Goal: Task Accomplishment & Management: Use online tool/utility

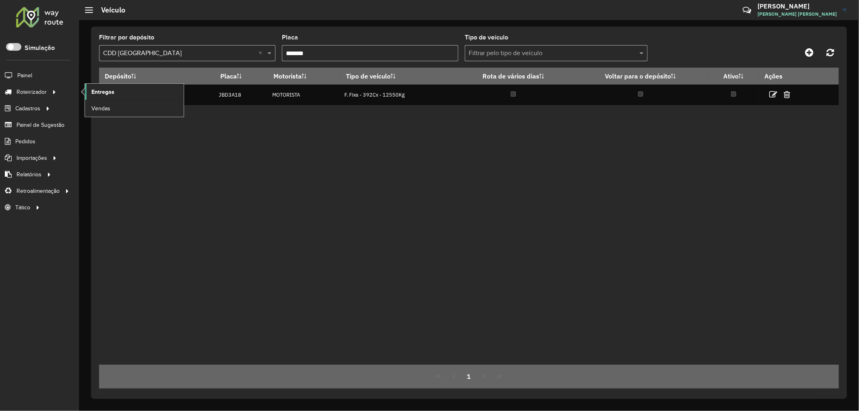
click at [91, 93] on span "Entregas" at bounding box center [102, 92] width 23 height 8
click at [100, 94] on span "Entregas" at bounding box center [102, 92] width 23 height 8
click at [101, 95] on span "Entregas" at bounding box center [102, 92] width 23 height 8
click at [97, 91] on span "Entregas" at bounding box center [102, 92] width 23 height 8
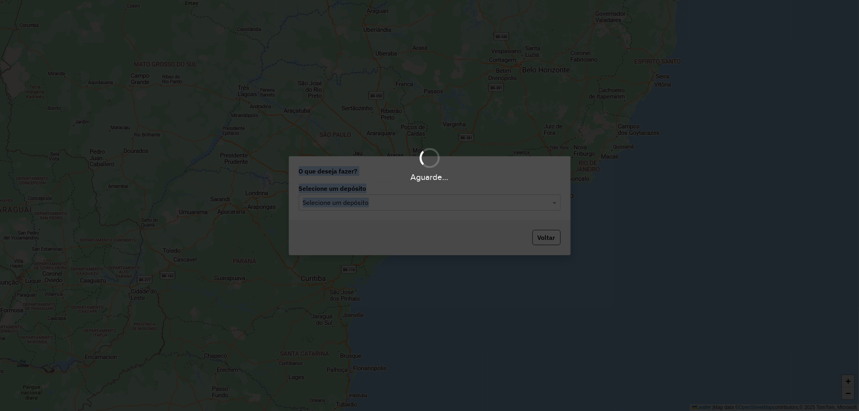
click at [373, 200] on hb-app "Aguarde... Pop-up bloqueado! Seu navegador bloqueou automáticamente a abertura …" at bounding box center [429, 205] width 859 height 411
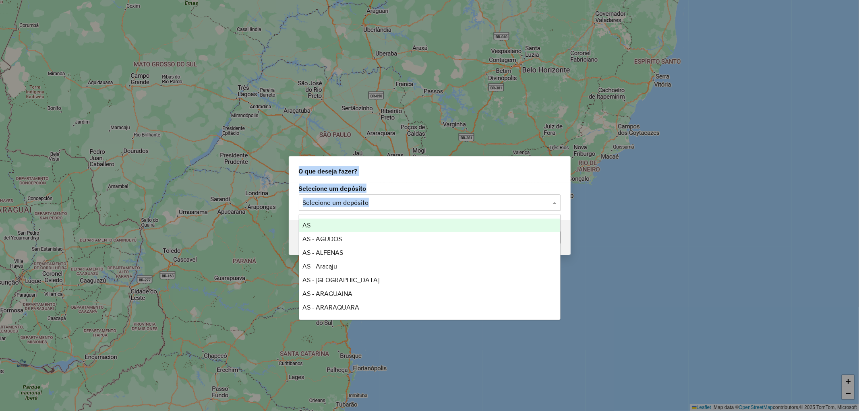
click at [373, 200] on input "text" at bounding box center [422, 203] width 238 height 10
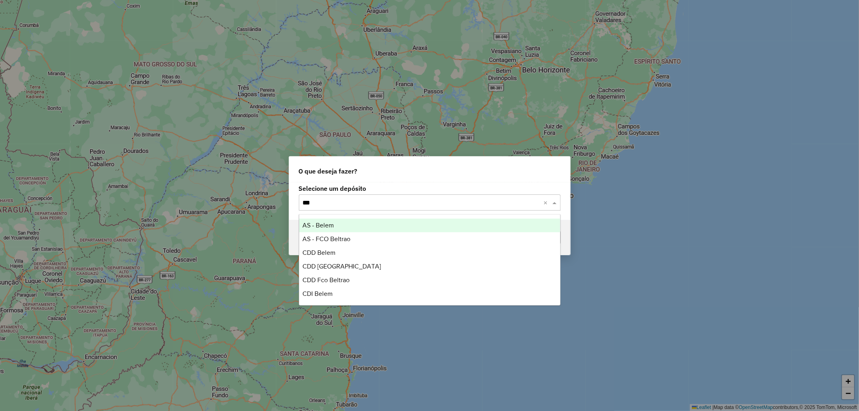
type input "****"
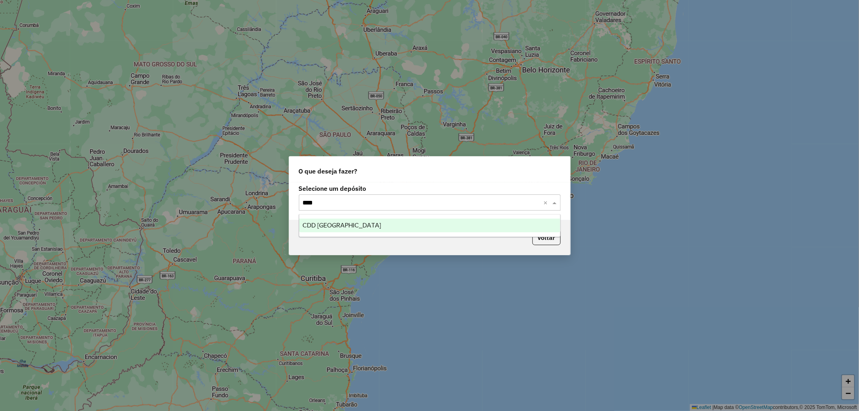
click at [373, 220] on div "CDD [GEOGRAPHIC_DATA]" at bounding box center [429, 226] width 261 height 14
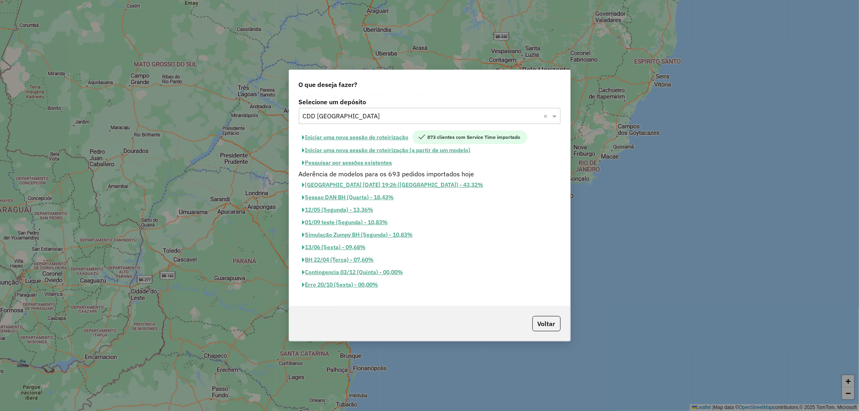
click at [340, 162] on button "Pesquisar por sessões existentes" at bounding box center [347, 163] width 97 height 12
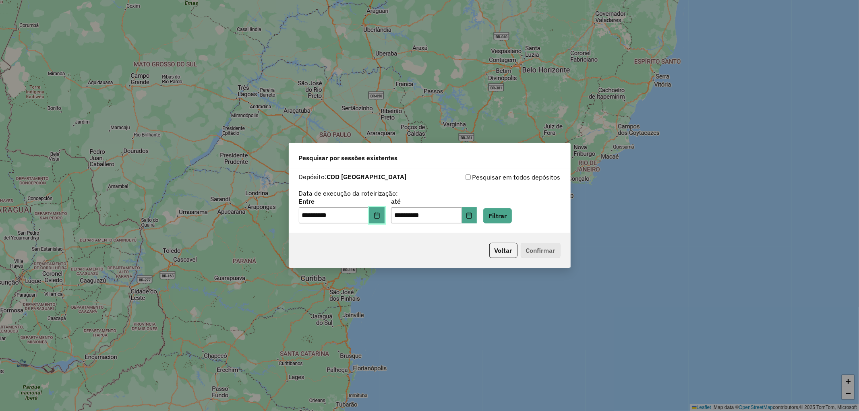
click at [380, 215] on icon "Choose Date" at bounding box center [377, 215] width 6 height 6
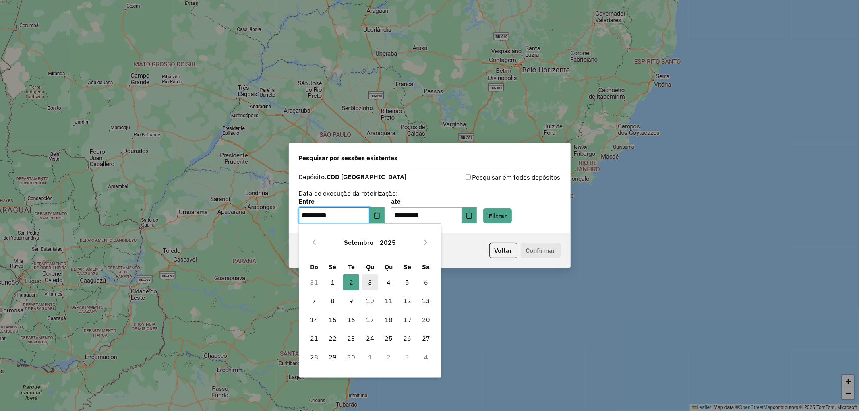
click at [372, 276] on span "3" at bounding box center [370, 282] width 16 height 16
type input "**********"
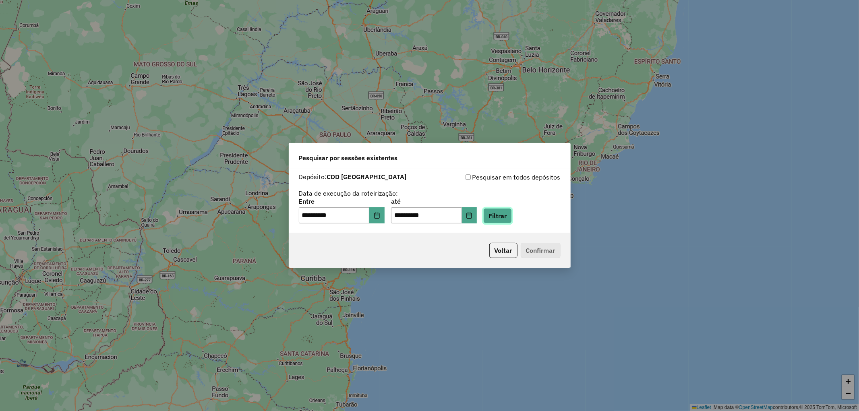
click at [510, 218] on button "Filtrar" at bounding box center [497, 215] width 29 height 15
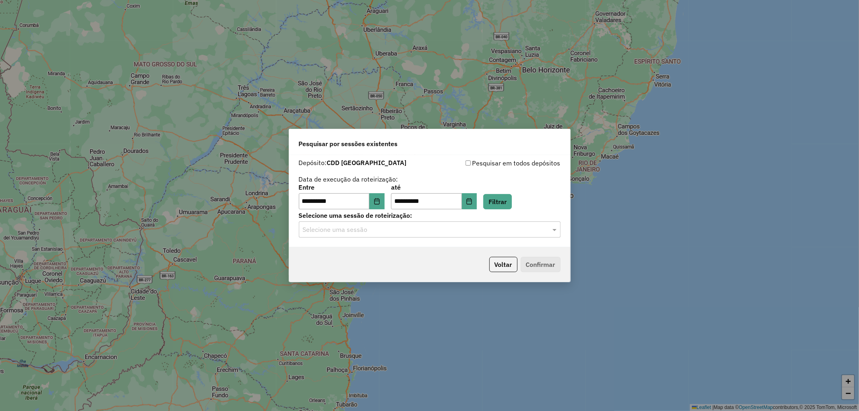
click at [332, 228] on input "text" at bounding box center [422, 230] width 238 height 10
click at [350, 255] on span "1258405 - 03/09/2025 18:50" at bounding box center [334, 252] width 65 height 7
click at [537, 267] on button "Confirmar" at bounding box center [541, 264] width 40 height 15
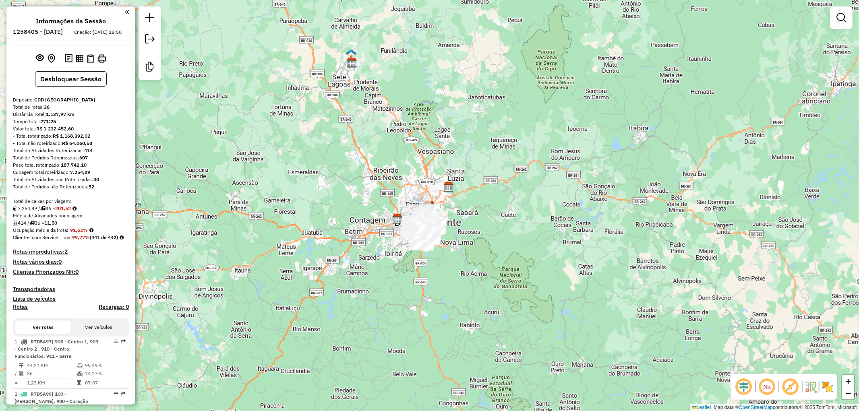
click at [789, 385] on em at bounding box center [790, 386] width 19 height 19
drag, startPoint x: 746, startPoint y: 384, endPoint x: 795, endPoint y: 396, distance: 50.2
click at [746, 384] on em at bounding box center [743, 386] width 19 height 19
click at [824, 383] on img at bounding box center [827, 387] width 13 height 13
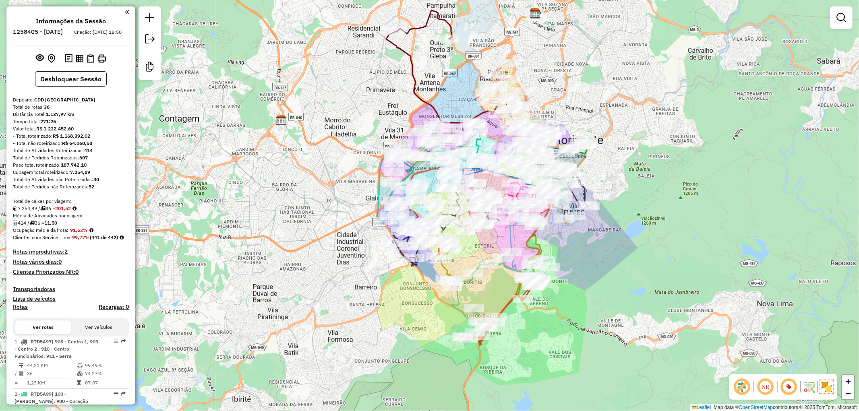
drag, startPoint x: 514, startPoint y: 374, endPoint x: 514, endPoint y: 365, distance: 9.3
click at [514, 365] on div "Janela de atendimento Grade de atendimento Capacidade Transportadoras Veículos …" at bounding box center [429, 205] width 859 height 411
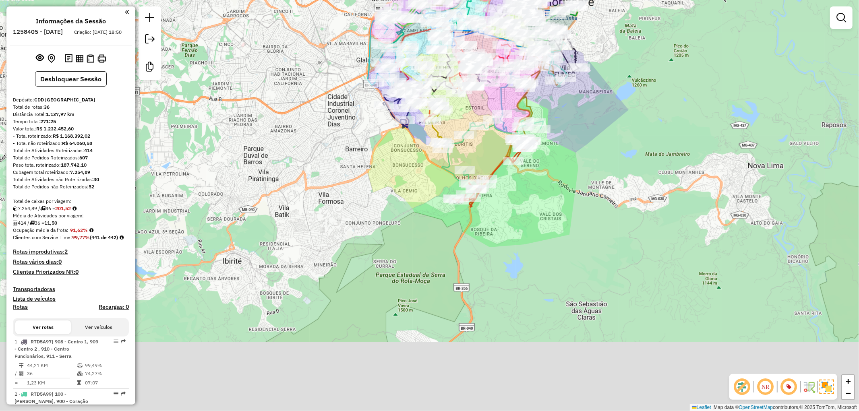
drag, startPoint x: 500, startPoint y: 361, endPoint x: 488, endPoint y: 228, distance: 133.0
click at [488, 230] on div "Janela de atendimento Grade de atendimento Capacidade Transportadoras Veículos …" at bounding box center [429, 205] width 859 height 411
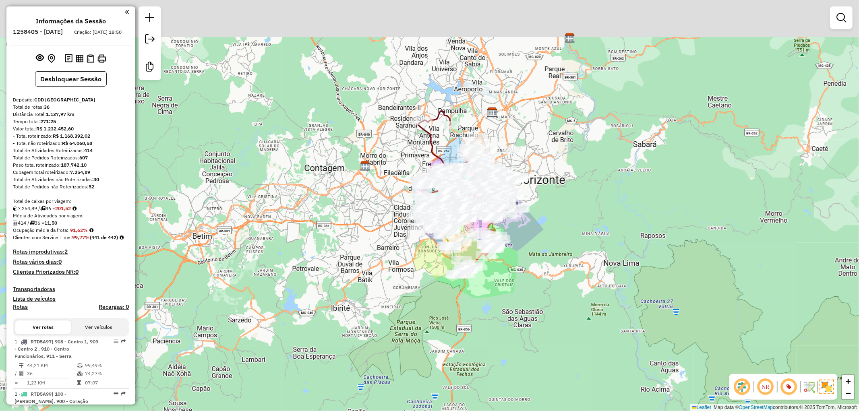
drag, startPoint x: 513, startPoint y: 267, endPoint x: 509, endPoint y: 272, distance: 6.9
click at [500, 329] on div "Janela de atendimento Grade de atendimento Capacidade Transportadoras Veículos …" at bounding box center [429, 205] width 859 height 411
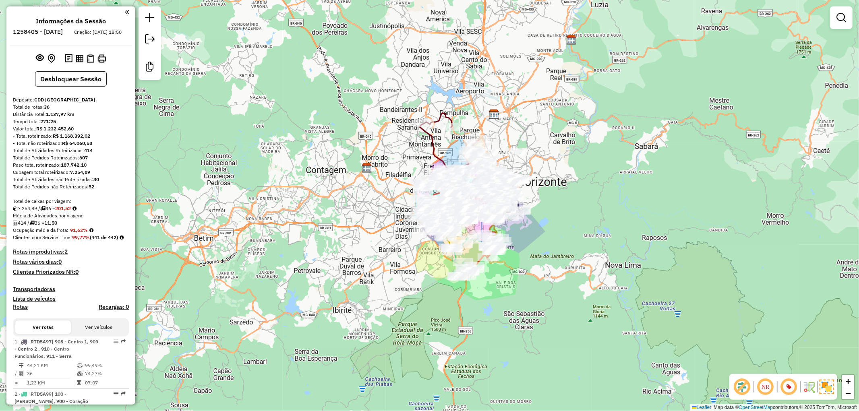
click at [571, 41] on img at bounding box center [571, 40] width 10 height 10
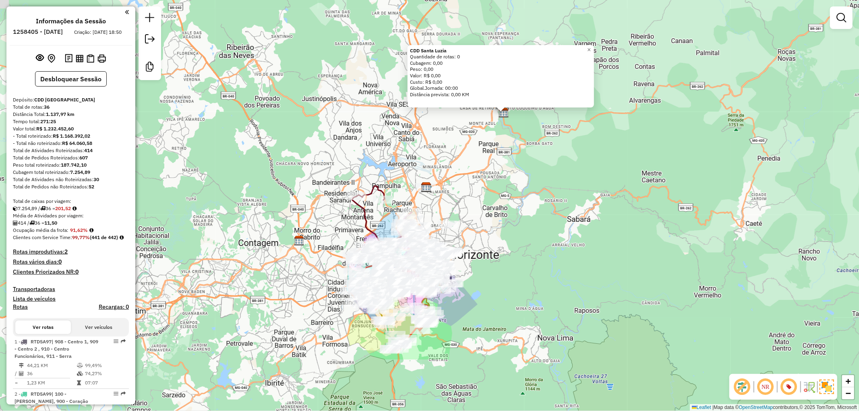
drag, startPoint x: 461, startPoint y: 311, endPoint x: 544, endPoint y: 209, distance: 130.8
click at [544, 209] on div "CDD Santa Luzia Quantidade de rotas: 0 Cubagem: 0,00 Peso: 0,00 Valor: R$ 0,00 …" at bounding box center [429, 205] width 859 height 411
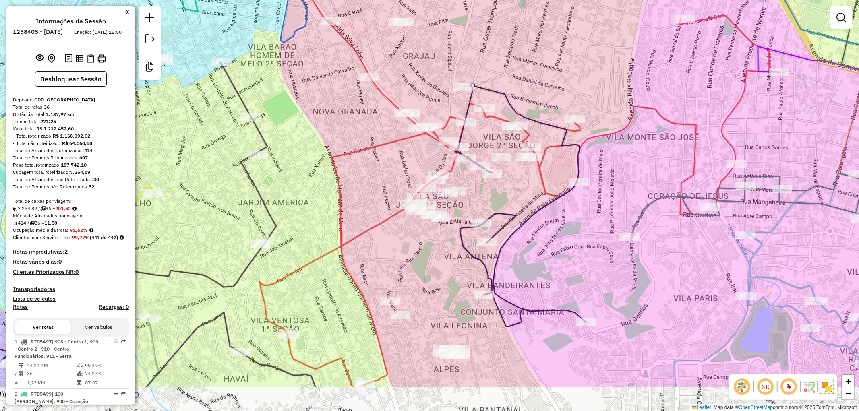
drag, startPoint x: 419, startPoint y: 336, endPoint x: 438, endPoint y: 266, distance: 72.5
click at [437, 267] on div "CDD Santa Luzia Quantidade de rotas: 0 Cubagem: 0,00 Peso: 0,00 Valor: R$ 0,00 …" at bounding box center [429, 205] width 859 height 411
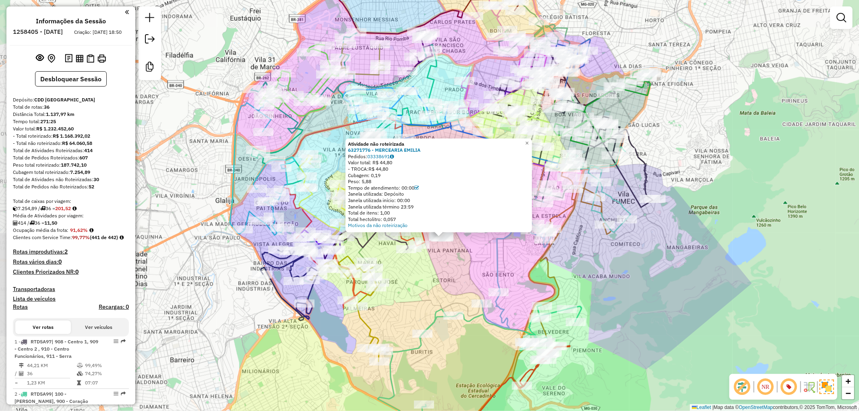
click at [472, 272] on div "Atividade não roteirizada 63271776 - MERCEARIA EMILIA Pedidos: 03338691 Valor t…" at bounding box center [429, 205] width 859 height 411
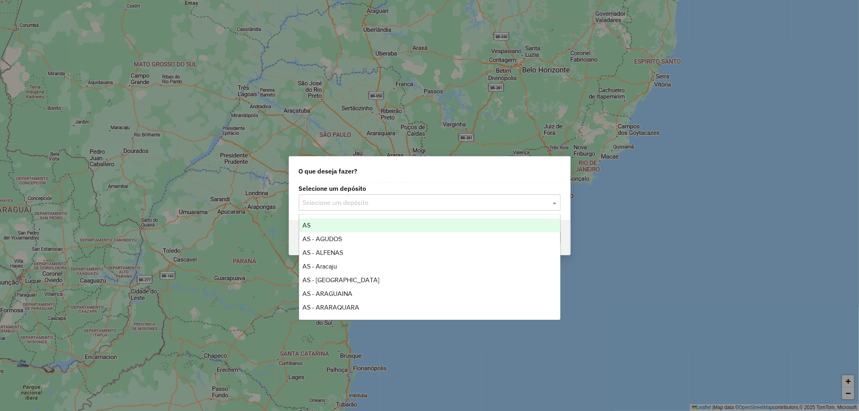
click at [336, 199] on input "text" at bounding box center [422, 203] width 238 height 10
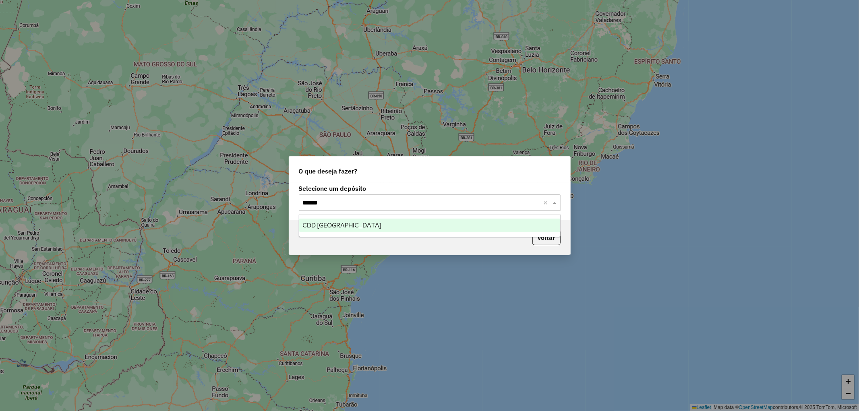
type input "*******"
click at [340, 220] on div "CDD [GEOGRAPHIC_DATA]" at bounding box center [429, 226] width 261 height 14
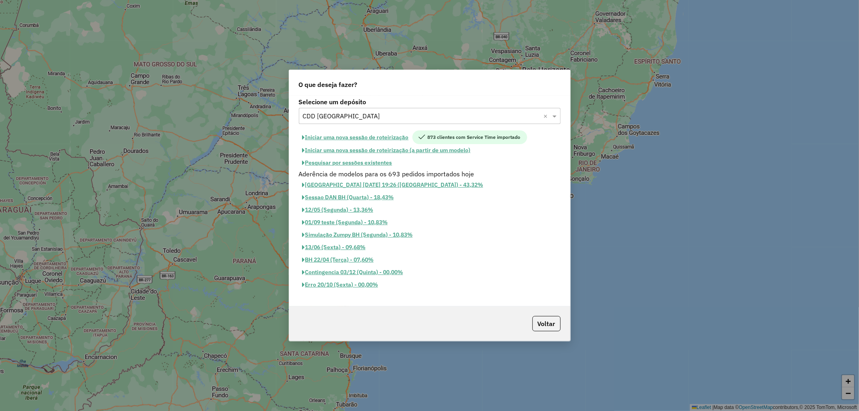
click at [343, 137] on button "Iniciar uma nova sessão de roteirização" at bounding box center [356, 138] width 114 height 14
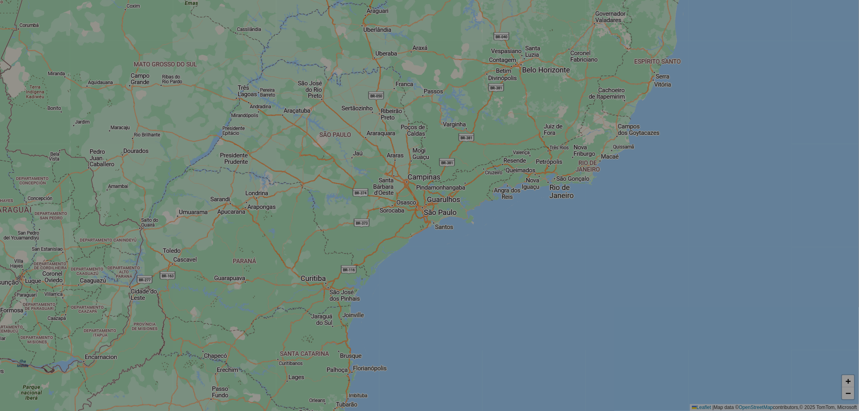
select select "*"
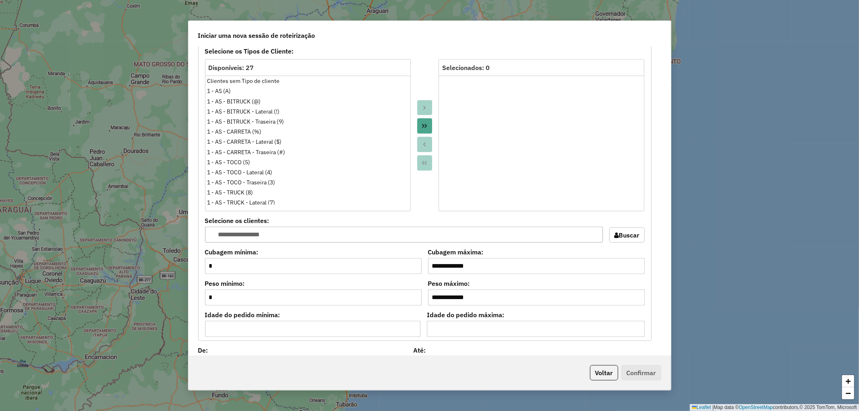
scroll to position [671, 0]
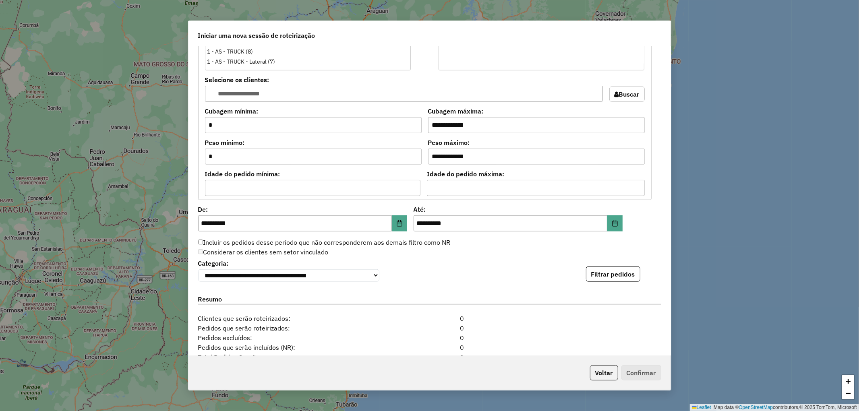
click at [619, 280] on button "Filtrar pedidos" at bounding box center [613, 274] width 54 height 15
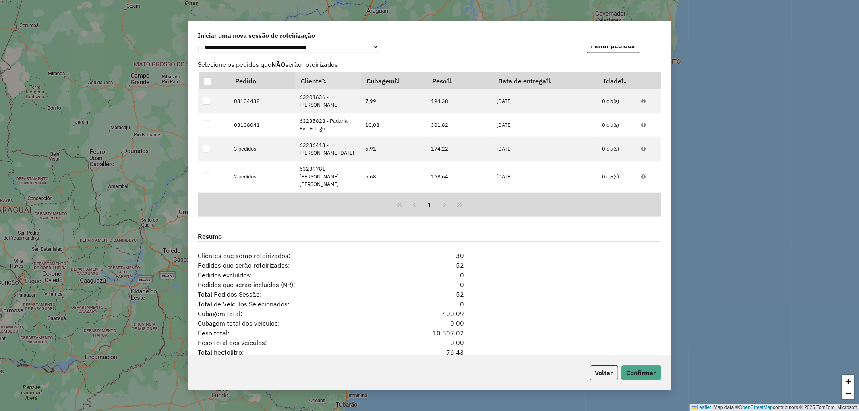
scroll to position [939, 0]
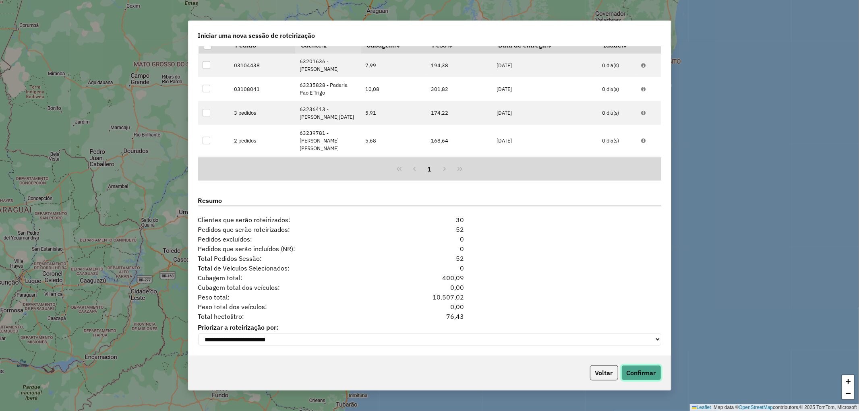
click at [630, 377] on button "Confirmar" at bounding box center [642, 372] width 40 height 15
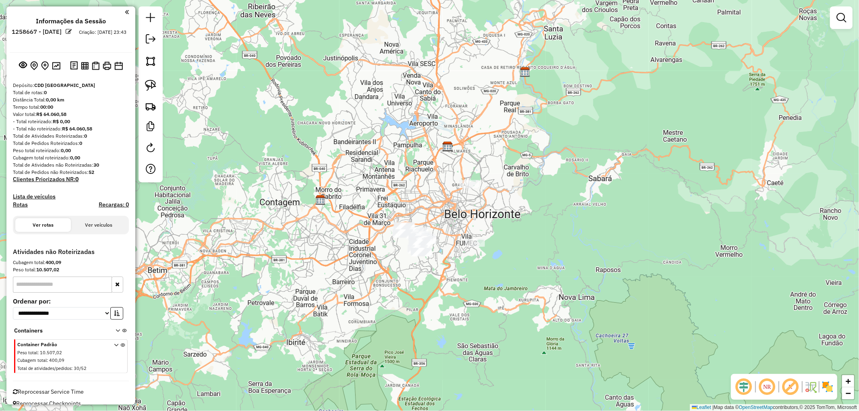
click at [790, 385] on em at bounding box center [790, 386] width 19 height 19
click at [742, 387] on em at bounding box center [743, 386] width 19 height 19
click at [827, 384] on img at bounding box center [827, 387] width 13 height 13
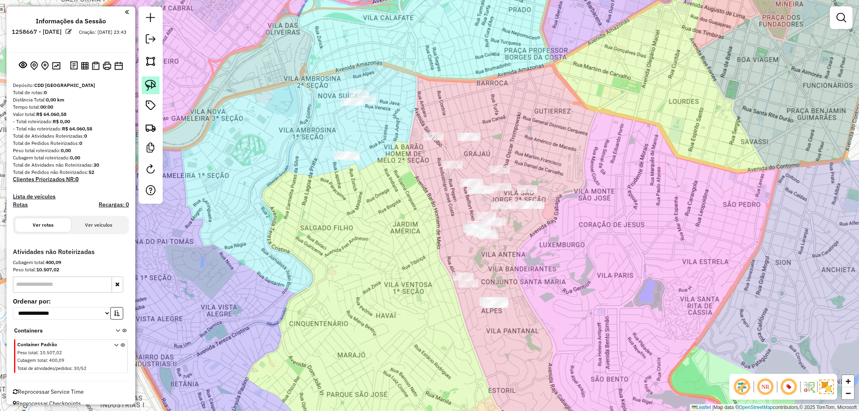
click at [158, 84] on link at bounding box center [151, 86] width 18 height 18
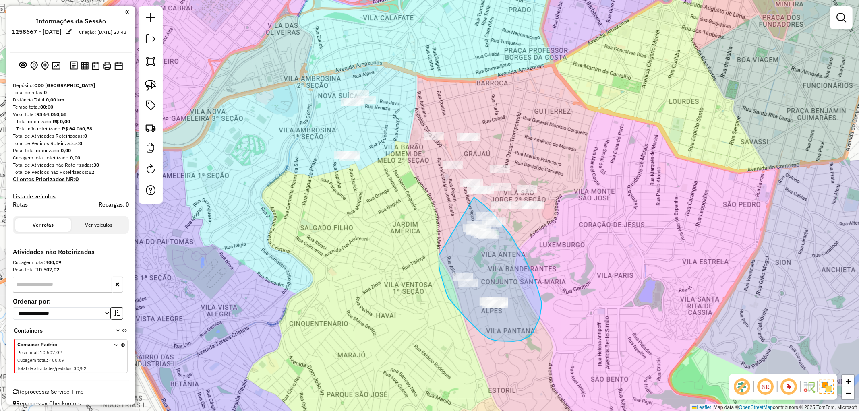
drag, startPoint x: 439, startPoint y: 255, endPoint x: 470, endPoint y: 196, distance: 66.8
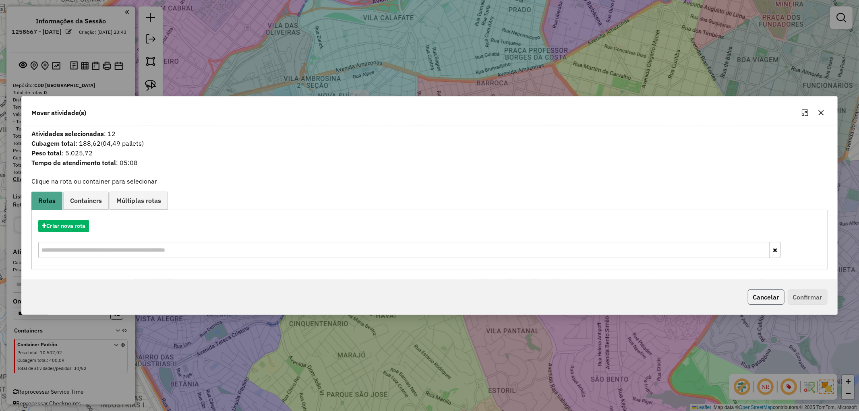
click at [766, 304] on button "Cancelar" at bounding box center [766, 297] width 37 height 15
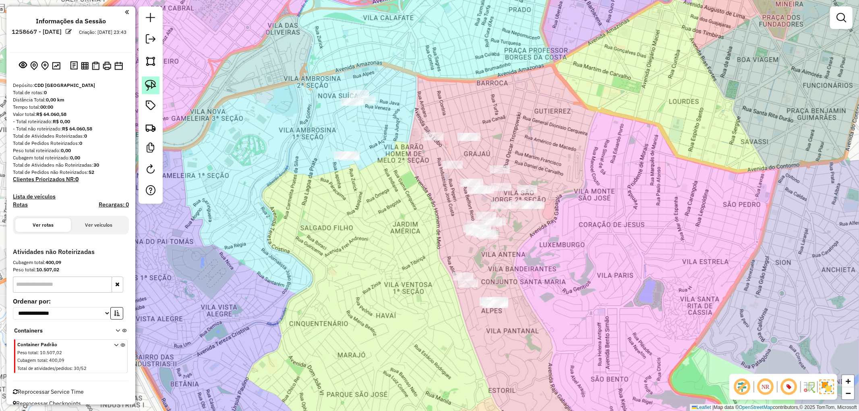
click at [154, 85] on img at bounding box center [150, 85] width 11 height 11
drag, startPoint x: 446, startPoint y: 228, endPoint x: 478, endPoint y: 204, distance: 39.7
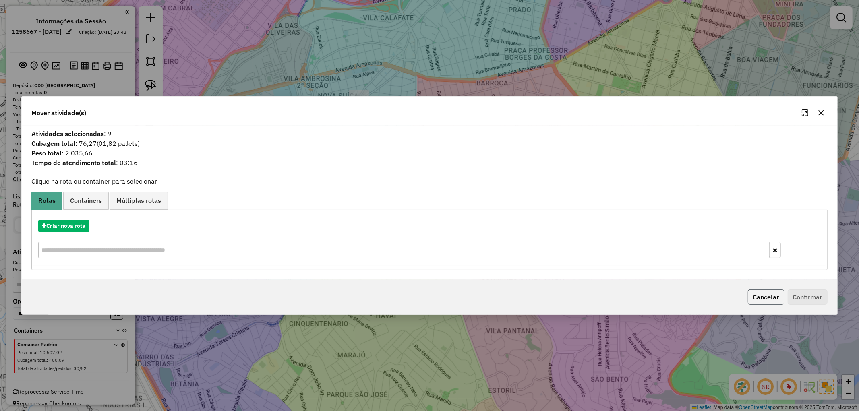
click at [770, 297] on button "Cancelar" at bounding box center [766, 297] width 37 height 15
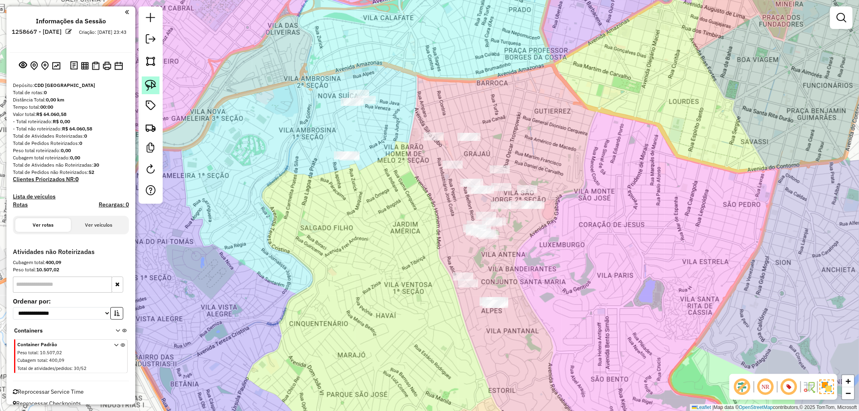
click at [151, 83] on img at bounding box center [150, 85] width 11 height 11
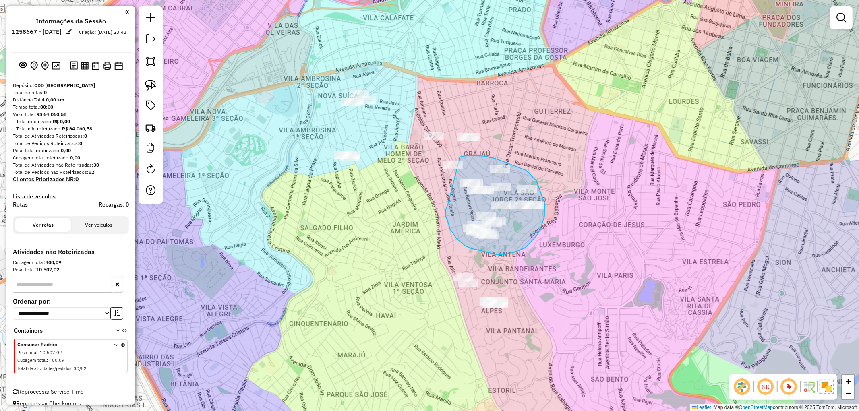
drag, startPoint x: 448, startPoint y: 205, endPoint x: 458, endPoint y: 158, distance: 47.3
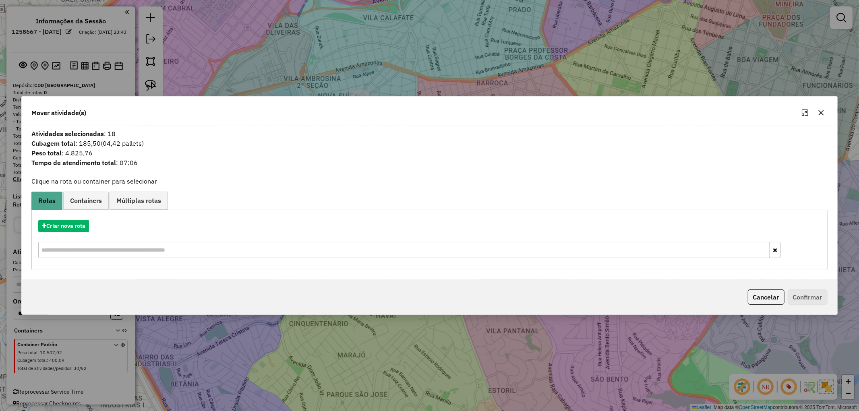
drag, startPoint x: 769, startPoint y: 298, endPoint x: 755, endPoint y: 296, distance: 14.2
click at [766, 297] on button "Cancelar" at bounding box center [766, 297] width 37 height 15
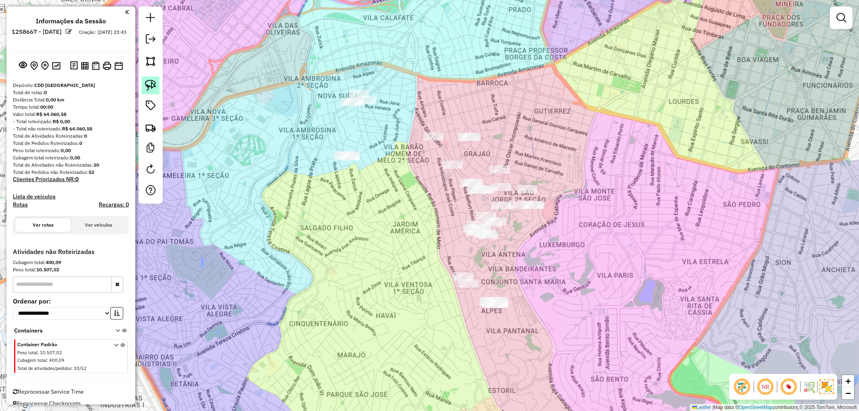
click at [147, 84] on img at bounding box center [150, 85] width 11 height 11
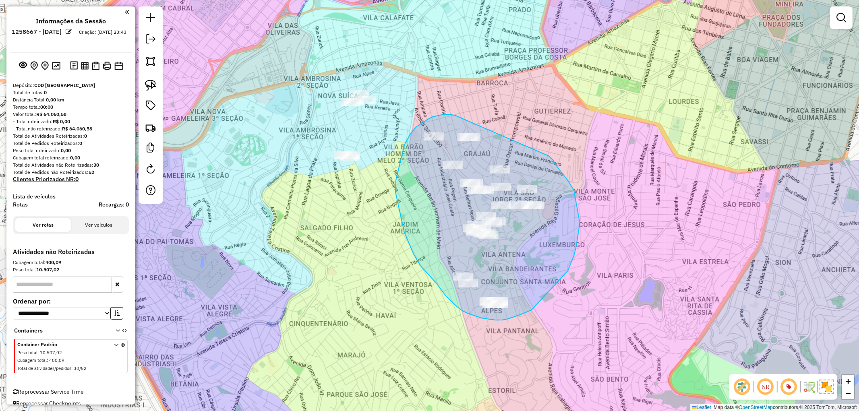
drag, startPoint x: 428, startPoint y: 119, endPoint x: 548, endPoint y: 155, distance: 125.4
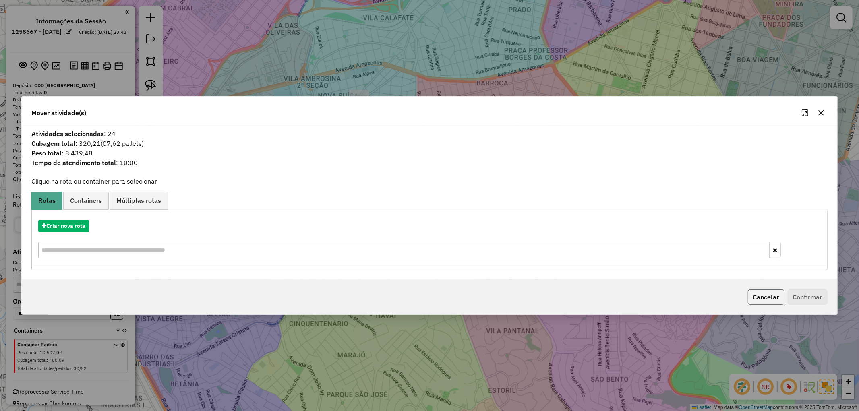
click at [775, 299] on button "Cancelar" at bounding box center [766, 297] width 37 height 15
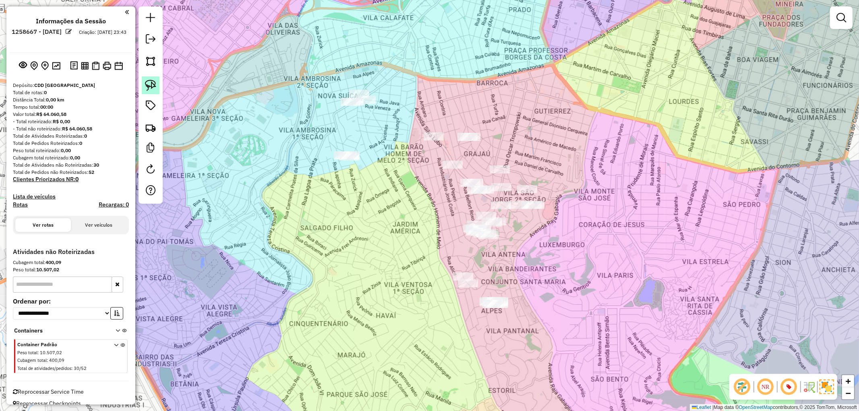
click at [148, 87] on img at bounding box center [150, 85] width 11 height 11
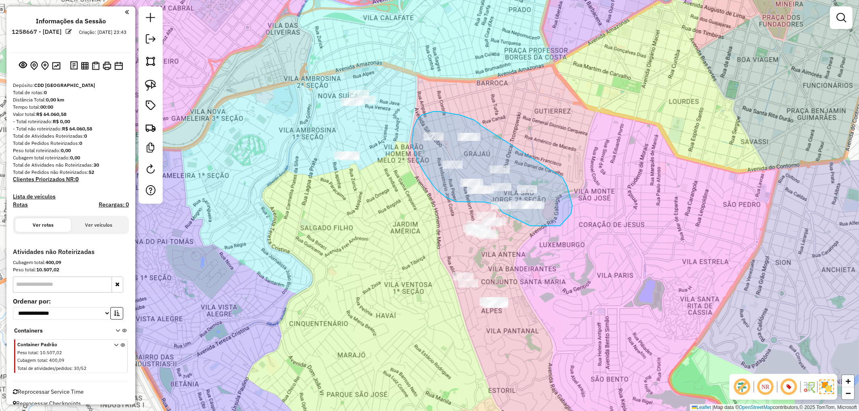
drag, startPoint x: 461, startPoint y: 115, endPoint x: 563, endPoint y: 178, distance: 119.5
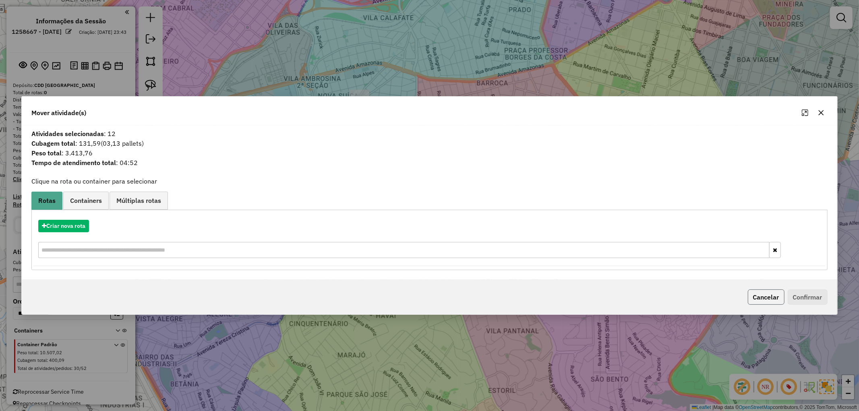
drag, startPoint x: 766, startPoint y: 294, endPoint x: 760, endPoint y: 295, distance: 5.7
click at [765, 294] on button "Cancelar" at bounding box center [766, 297] width 37 height 15
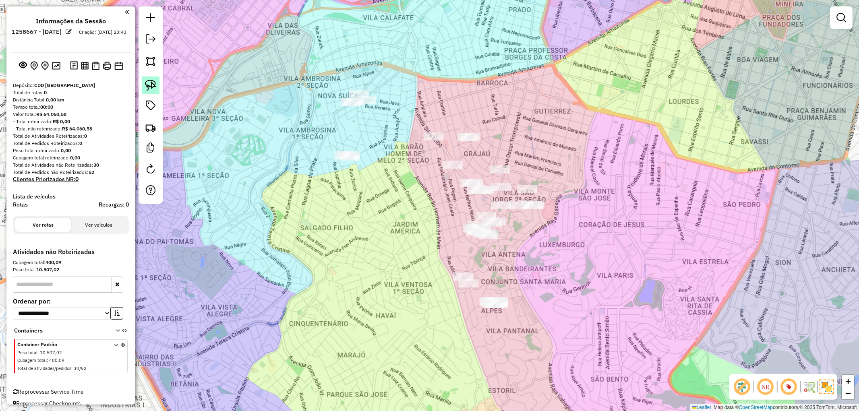
drag, startPoint x: 148, startPoint y: 94, endPoint x: 157, endPoint y: 98, distance: 9.6
click at [150, 95] on div at bounding box center [151, 104] width 24 height 197
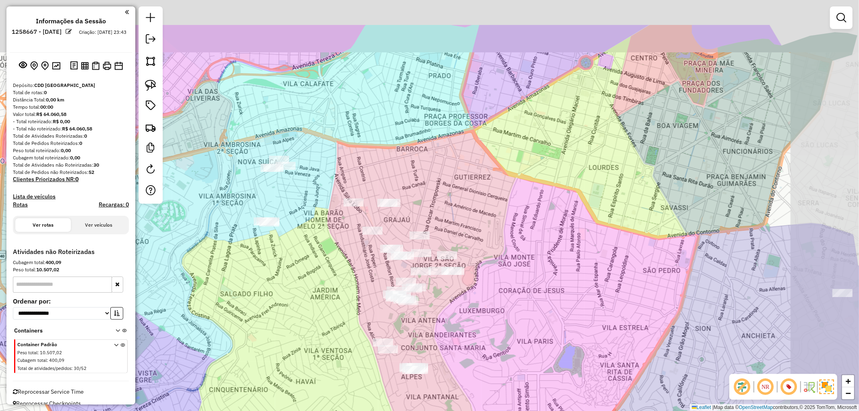
drag, startPoint x: 385, startPoint y: 76, endPoint x: 381, endPoint y: 71, distance: 6.3
click at [381, 71] on div "Janela de atendimento Grade de atendimento Capacidade Transportadoras Veículos …" at bounding box center [429, 205] width 859 height 411
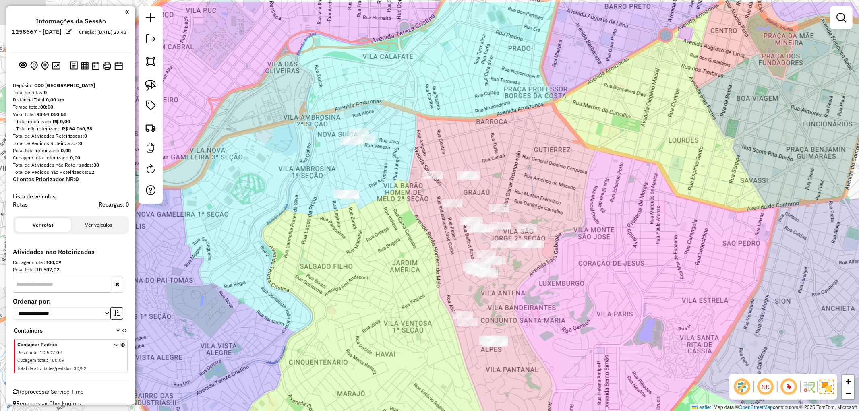
drag, startPoint x: 367, startPoint y: 77, endPoint x: 366, endPoint y: 114, distance: 37.5
click at [394, 123] on div "Janela de atendimento Grade de atendimento Capacidade Transportadoras Veículos …" at bounding box center [429, 205] width 859 height 411
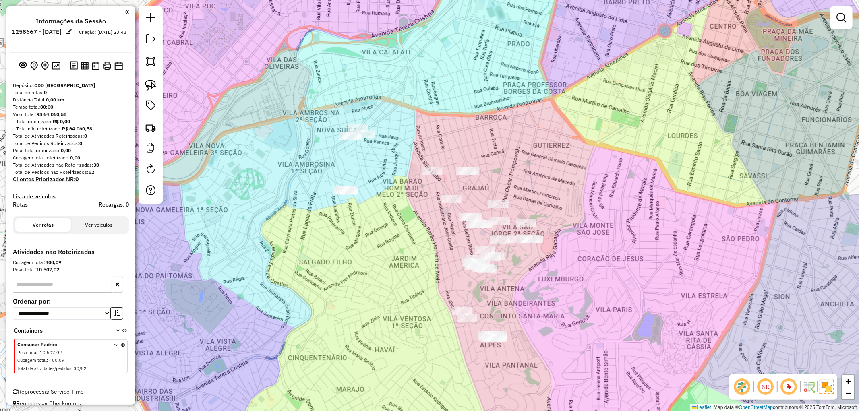
drag, startPoint x: 149, startPoint y: 87, endPoint x: 384, endPoint y: 133, distance: 239.8
click at [149, 87] on img at bounding box center [150, 85] width 11 height 11
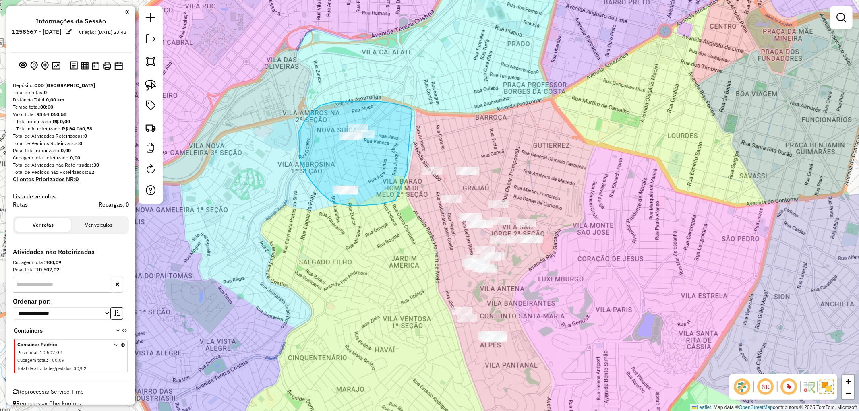
drag, startPoint x: 393, startPoint y: 104, endPoint x: 407, endPoint y: 163, distance: 60.8
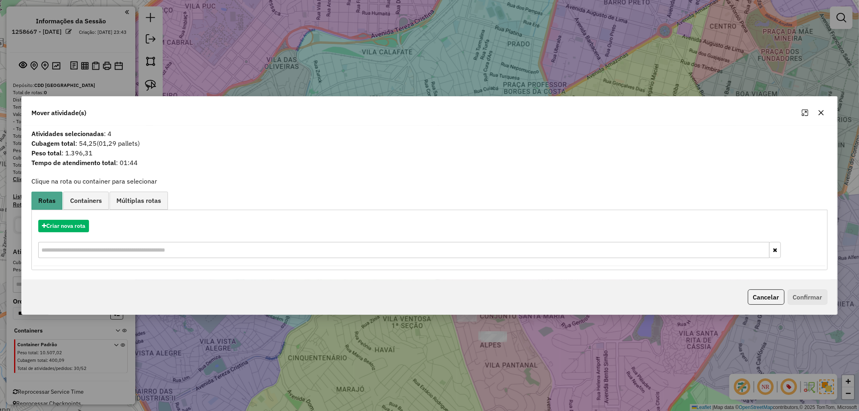
click at [762, 300] on button "Cancelar" at bounding box center [766, 297] width 37 height 15
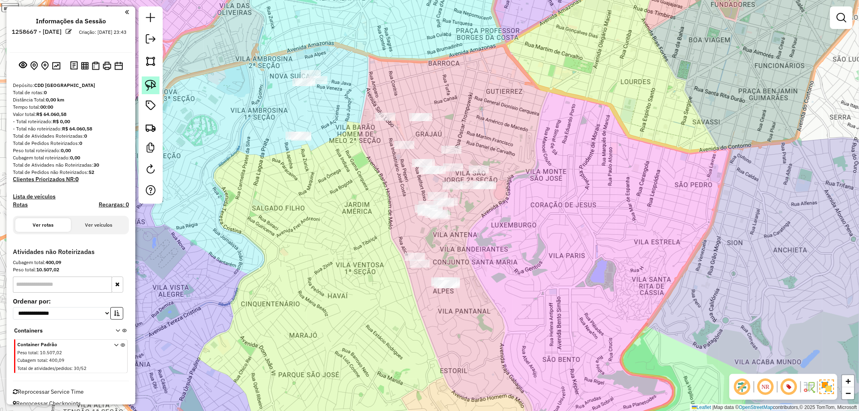
click at [146, 82] on img at bounding box center [150, 85] width 11 height 11
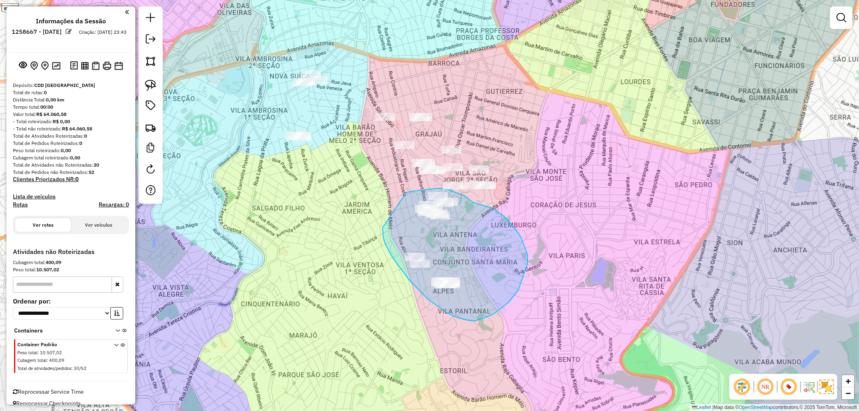
drag, startPoint x: 383, startPoint y: 229, endPoint x: 406, endPoint y: 193, distance: 42.5
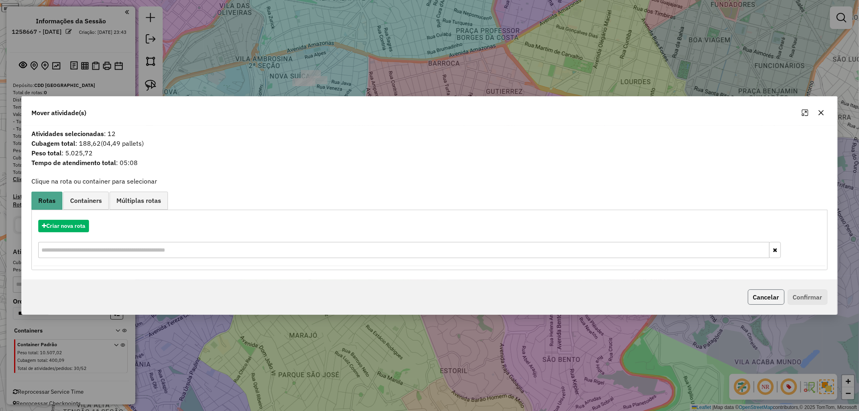
click at [757, 299] on button "Cancelar" at bounding box center [766, 297] width 37 height 15
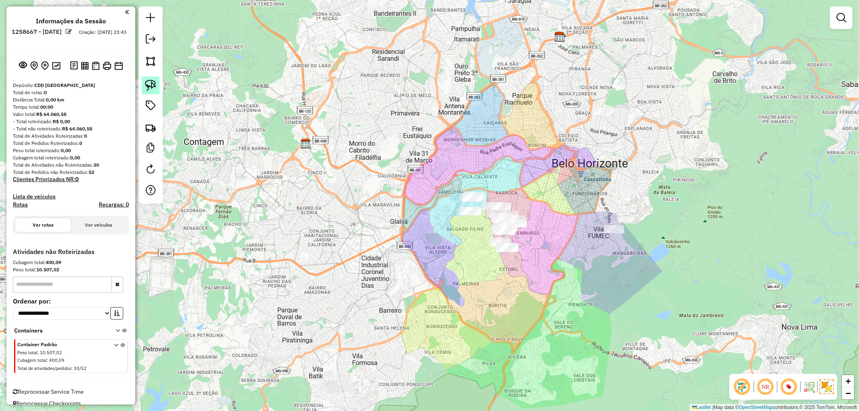
click at [147, 79] on link at bounding box center [151, 86] width 18 height 18
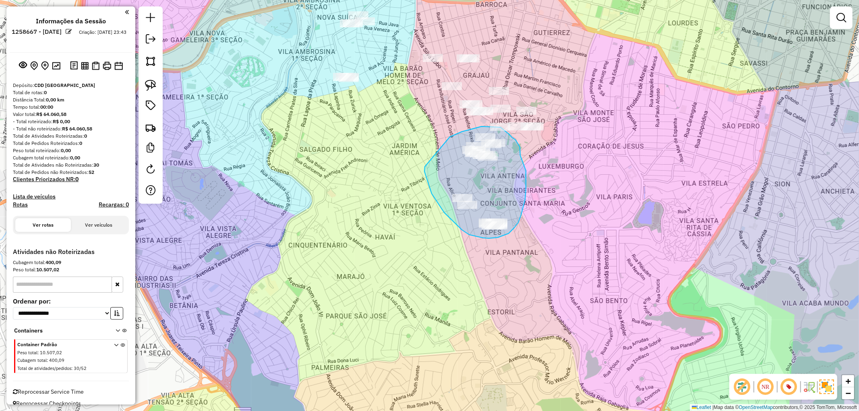
drag, startPoint x: 425, startPoint y: 167, endPoint x: 449, endPoint y: 138, distance: 38.3
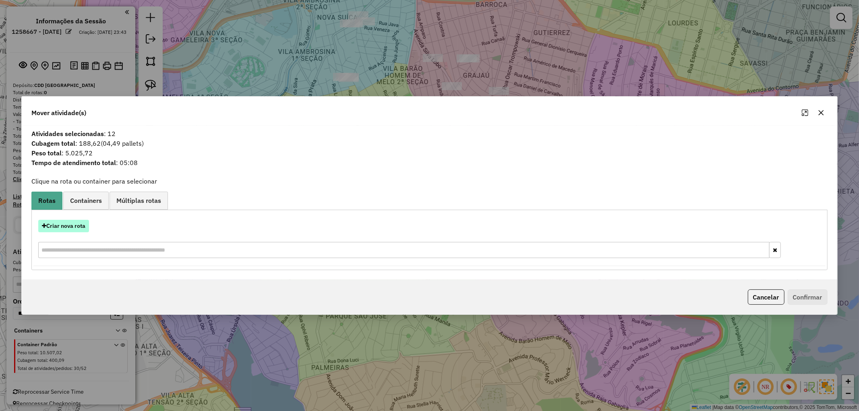
click at [64, 222] on button "Criar nova rota" at bounding box center [63, 226] width 51 height 12
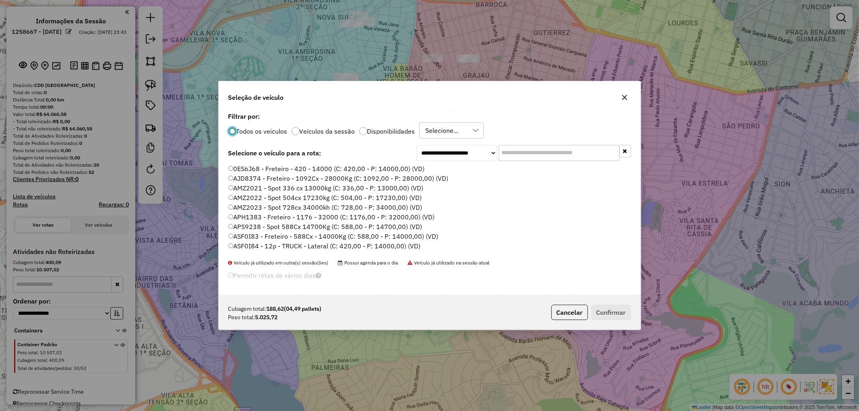
scroll to position [4, 2]
click at [506, 151] on input "text" at bounding box center [559, 153] width 121 height 16
type input "***"
click at [319, 169] on label "REC0001 - F. Fixa - 252Cx - 6500Kg (C: 252,00 - P: 6500,00) (VD)" at bounding box center [331, 169] width 207 height 10
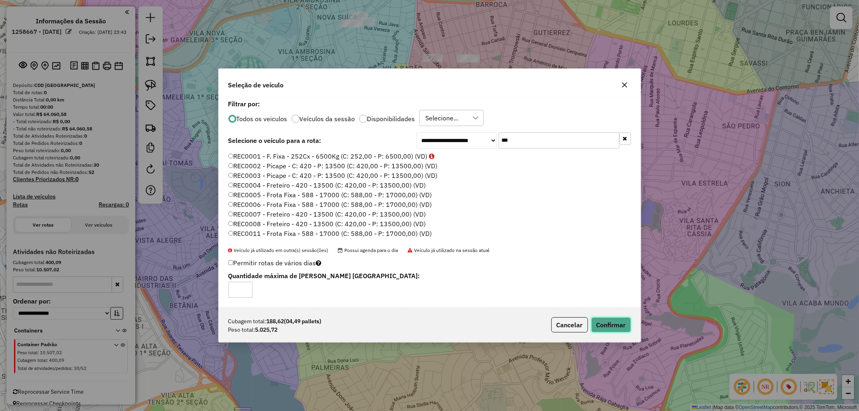
click at [610, 324] on button "Confirmar" at bounding box center [611, 324] width 40 height 15
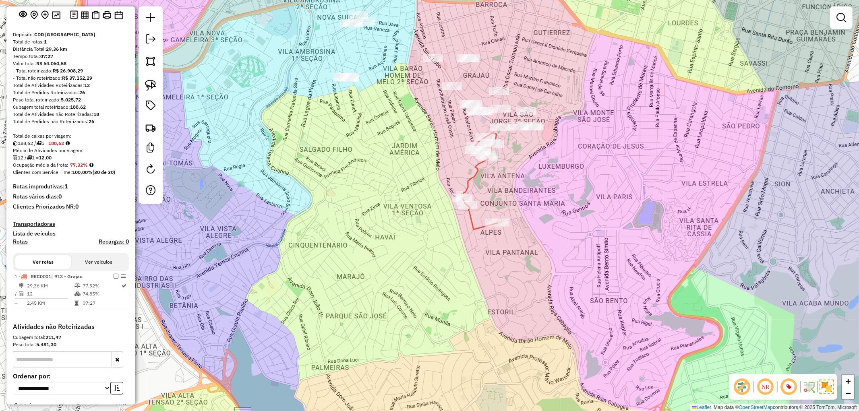
scroll to position [134, 0]
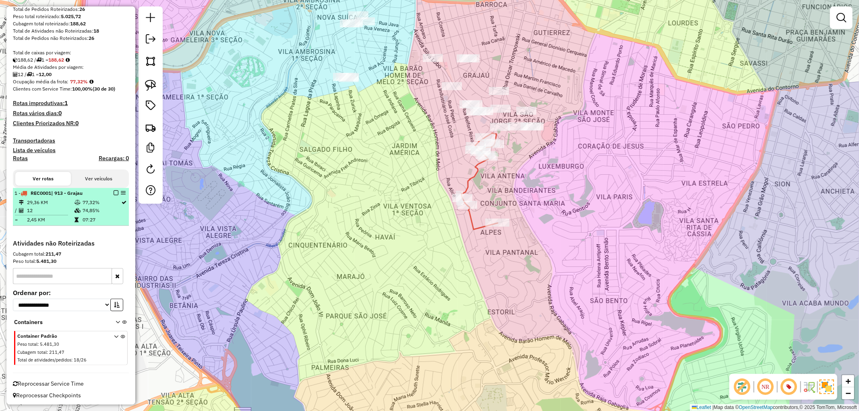
select select "**********"
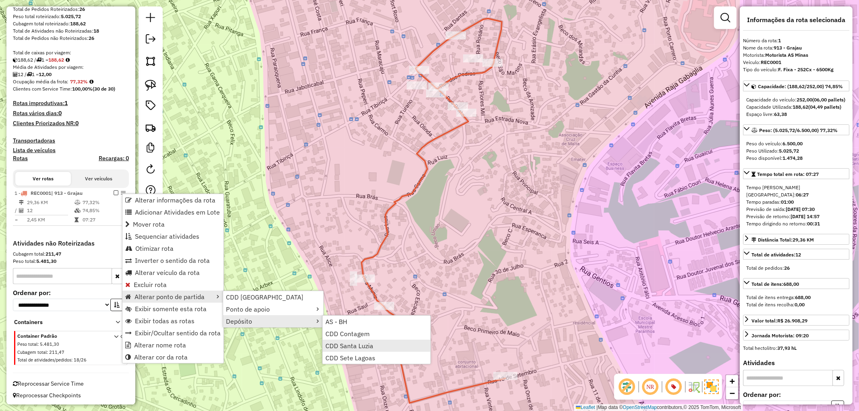
click at [367, 343] on span "CDD Santa Luzia" at bounding box center [349, 346] width 48 height 6
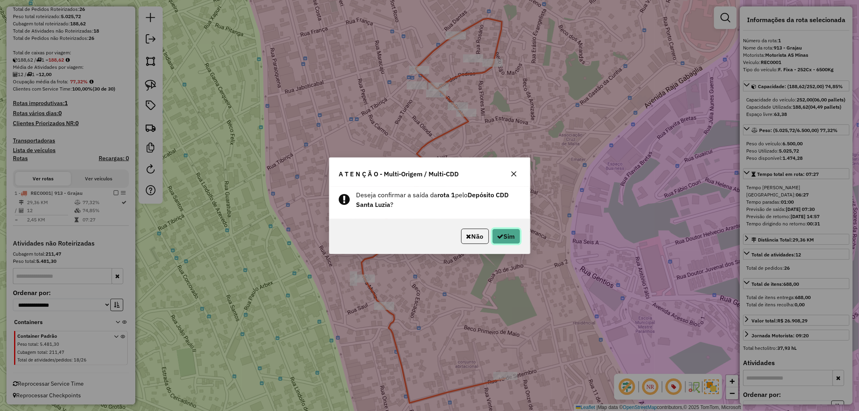
drag, startPoint x: 506, startPoint y: 238, endPoint x: 401, endPoint y: 202, distance: 111.3
click at [501, 238] on button "Sim" at bounding box center [506, 236] width 28 height 15
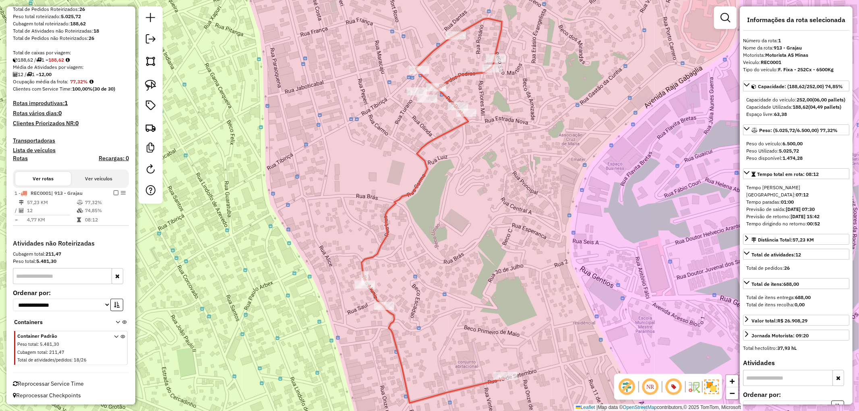
scroll to position [135, 0]
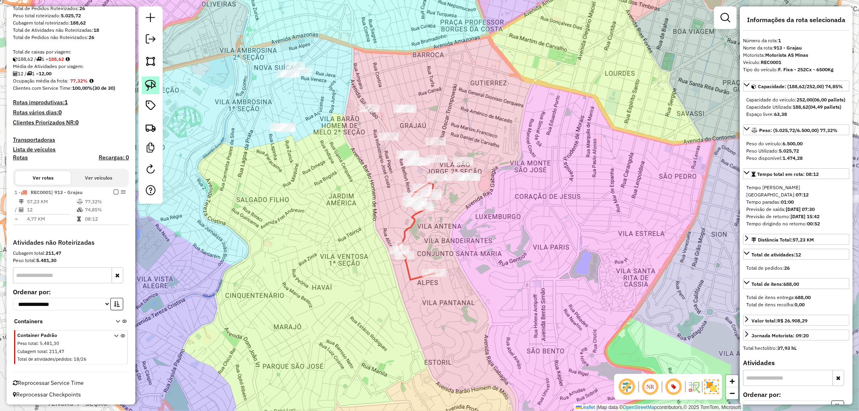
click at [155, 82] on img at bounding box center [150, 85] width 11 height 11
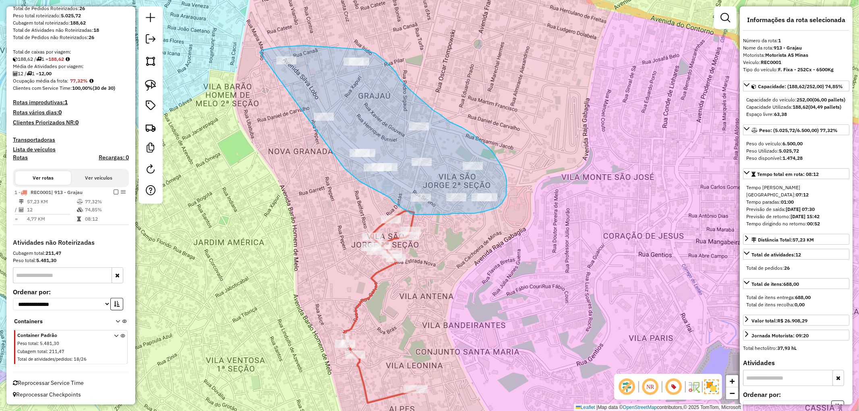
drag, startPoint x: 344, startPoint y: 168, endPoint x: 259, endPoint y: 61, distance: 137.3
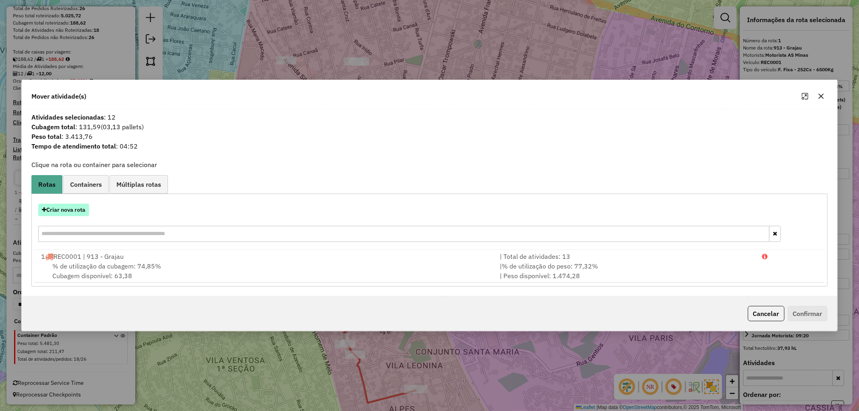
click at [68, 206] on button "Criar nova rota" at bounding box center [63, 210] width 51 height 12
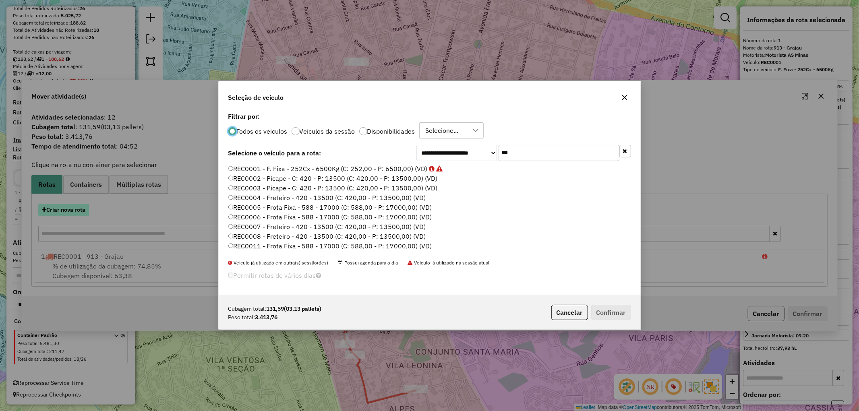
scroll to position [4, 2]
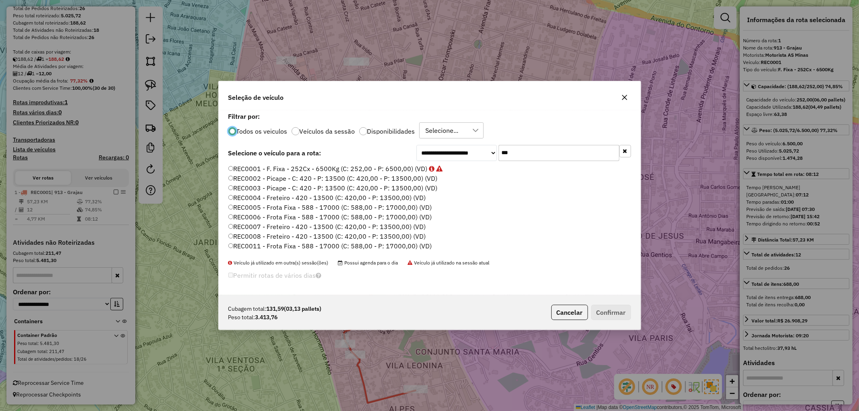
click at [425, 166] on label "REC0001 - F. Fixa - 252Cx - 6500Kg (C: 252,00 - P: 6500,00) (VD)" at bounding box center [335, 169] width 215 height 10
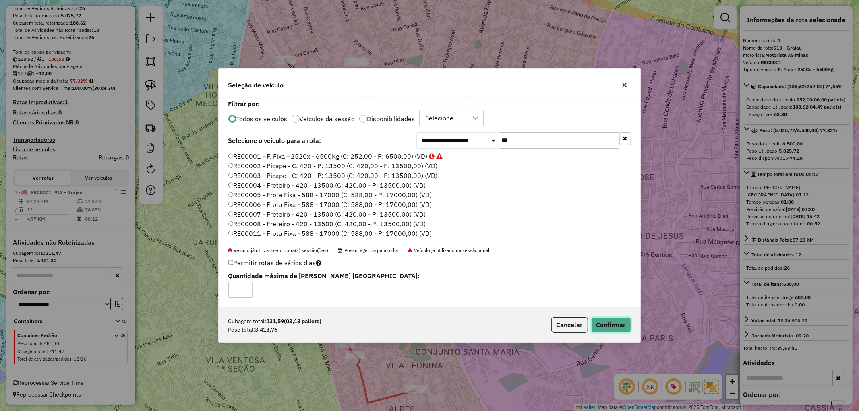
click at [615, 321] on button "Confirmar" at bounding box center [611, 324] width 40 height 15
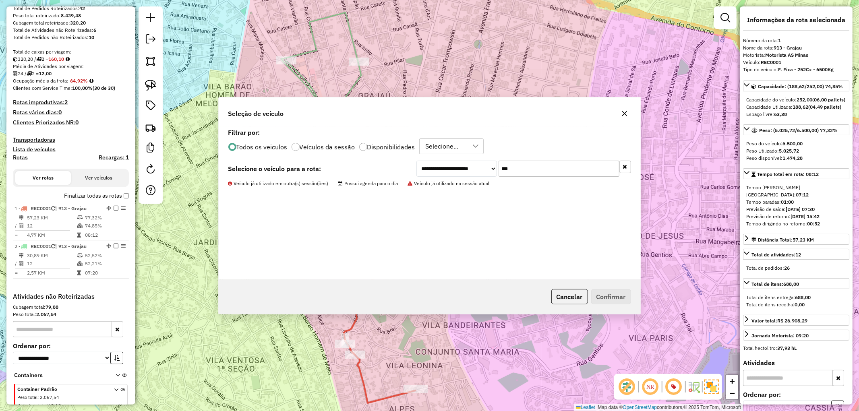
scroll to position [189, 0]
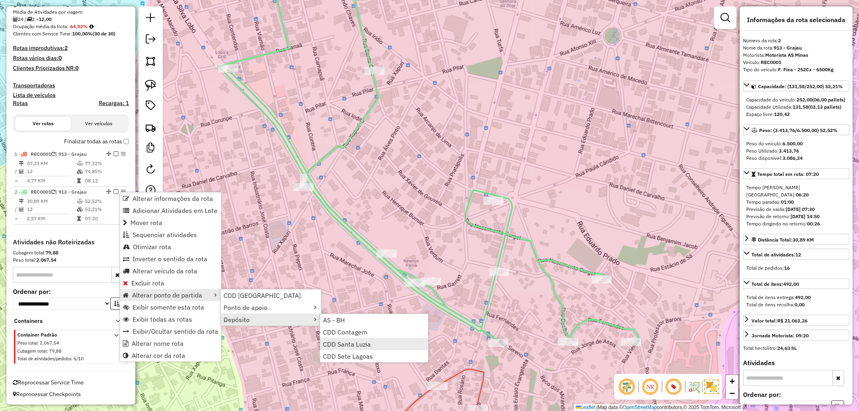
click at [363, 344] on span "CDD Santa Luzia" at bounding box center [347, 344] width 48 height 6
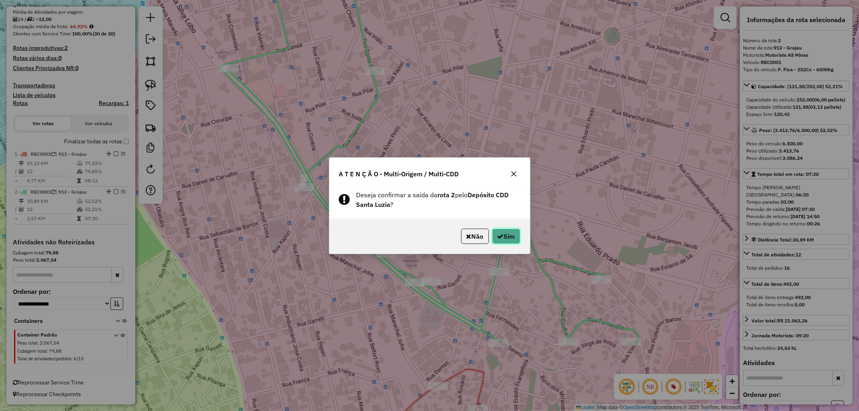
click at [504, 236] on button "Sim" at bounding box center [506, 236] width 28 height 15
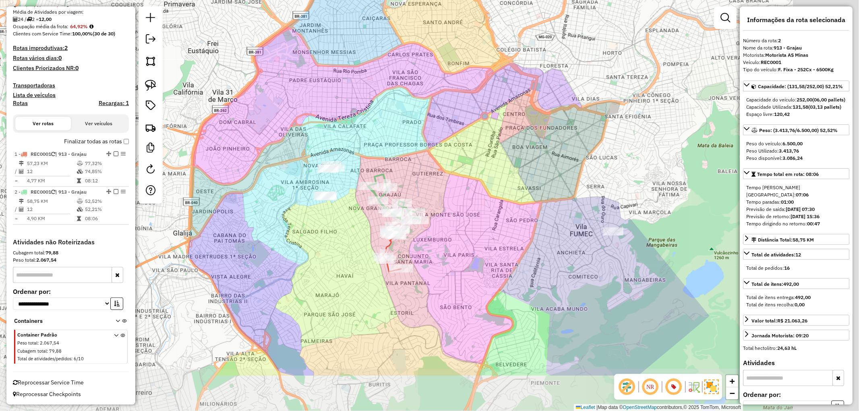
drag, startPoint x: 577, startPoint y: 328, endPoint x: 464, endPoint y: 258, distance: 133.3
click at [464, 258] on div "Janela de atendimento Grade de atendimento Capacidade Transportadoras Veículos …" at bounding box center [429, 205] width 859 height 411
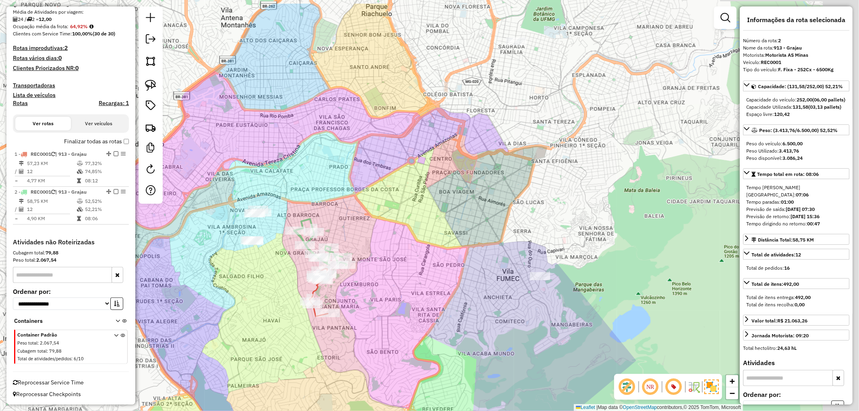
drag, startPoint x: 538, startPoint y: 254, endPoint x: 458, endPoint y: 288, distance: 87.0
click at [458, 288] on div "Janela de atendimento Grade de atendimento Capacidade Transportadoras Veículos …" at bounding box center [429, 205] width 859 height 411
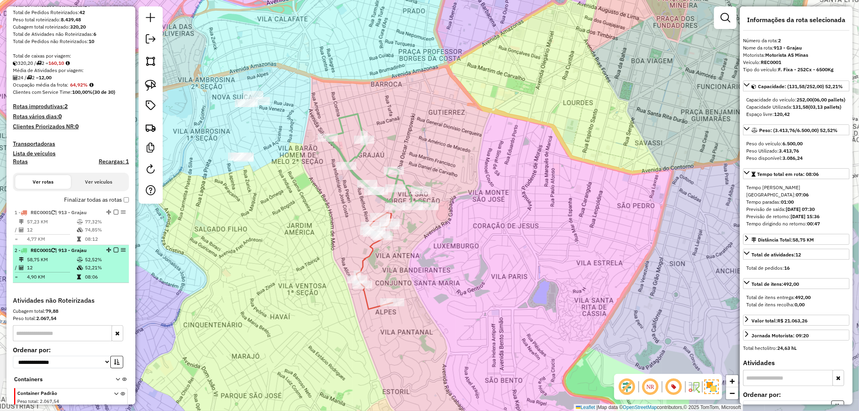
scroll to position [144, 0]
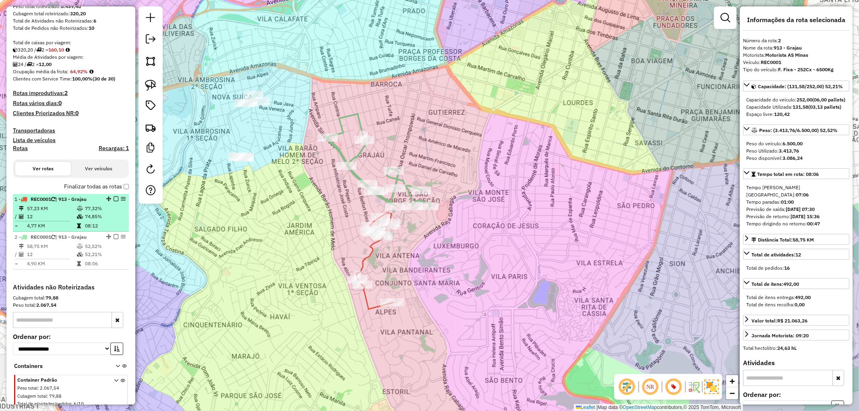
click at [114, 197] on em at bounding box center [116, 199] width 5 height 5
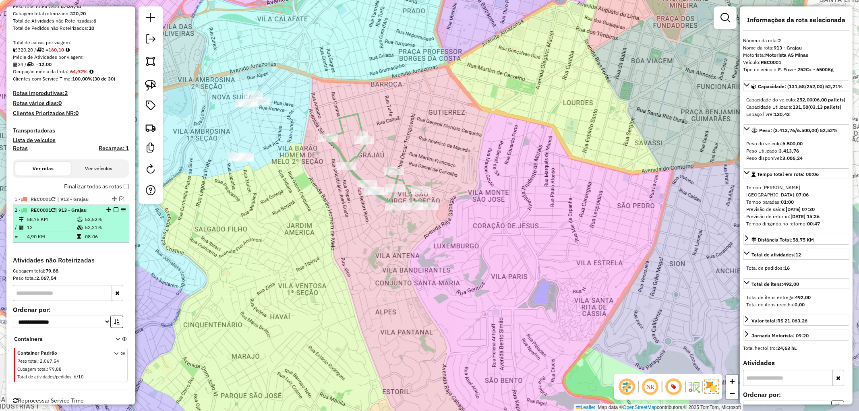
click at [114, 210] on em at bounding box center [116, 209] width 5 height 5
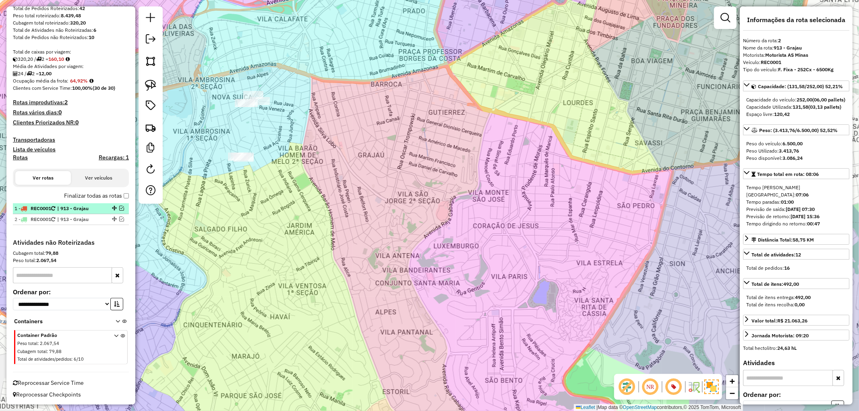
click at [119, 207] on em at bounding box center [121, 208] width 5 height 5
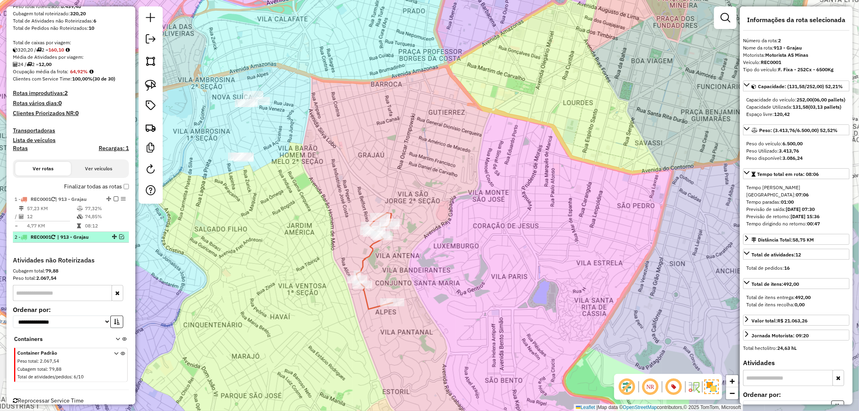
click at [119, 234] on em at bounding box center [121, 236] width 5 height 5
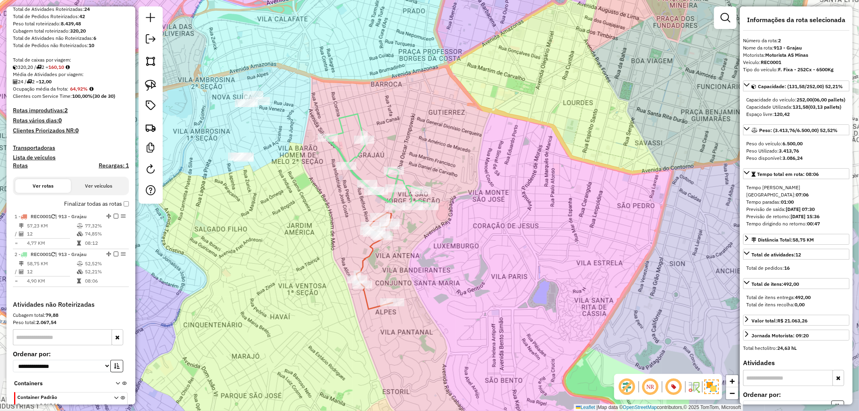
scroll to position [134, 0]
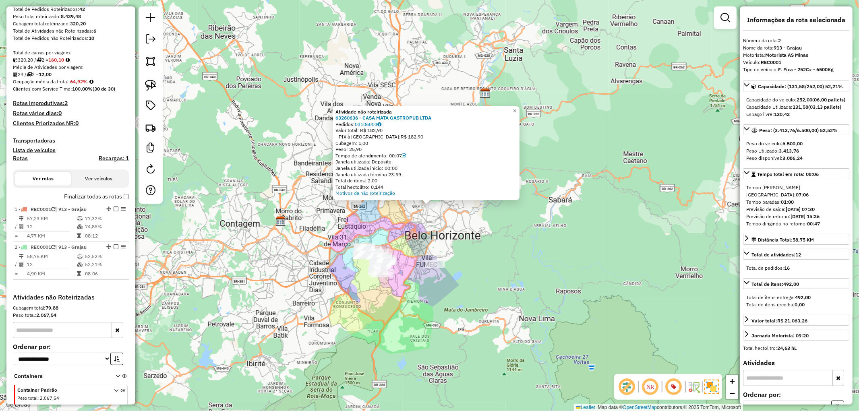
click at [311, 239] on div "Atividade não roteirizada 63260636 - CASA MATA GASTROPUB LTDA Pedidos: 03106003…" at bounding box center [429, 205] width 859 height 411
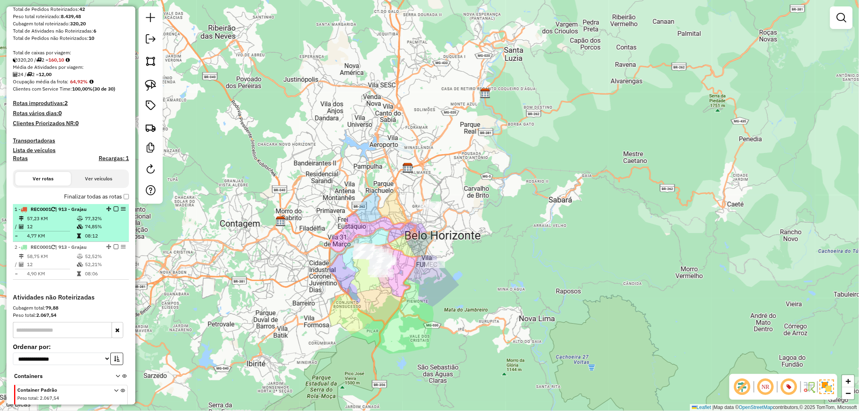
click at [114, 207] on em at bounding box center [116, 209] width 5 height 5
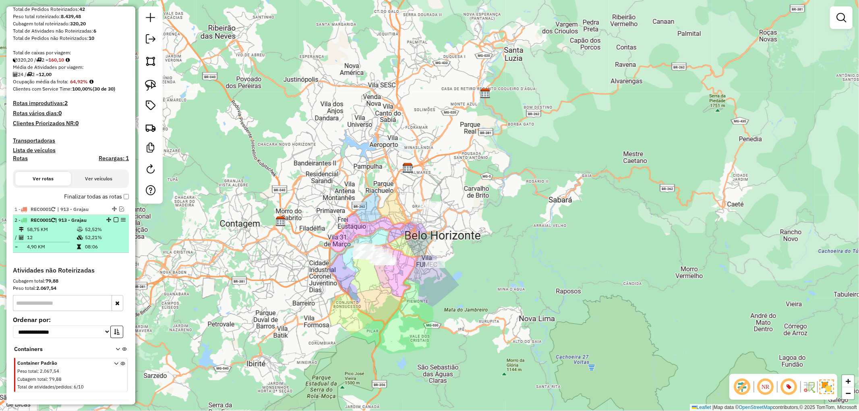
click at [114, 219] on em at bounding box center [116, 220] width 5 height 5
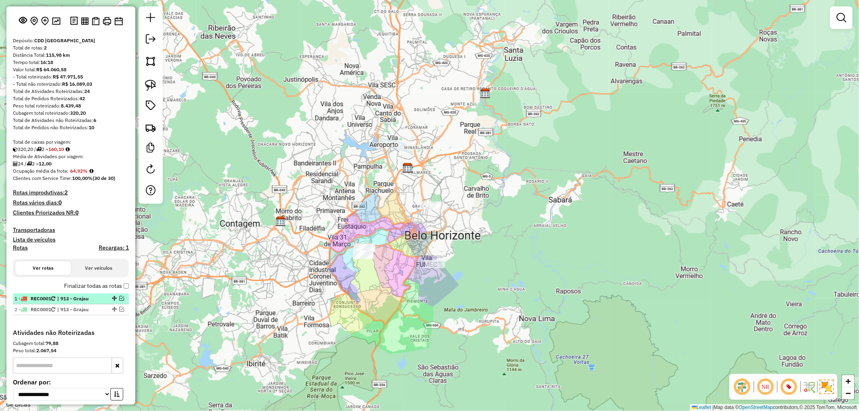
scroll to position [0, 0]
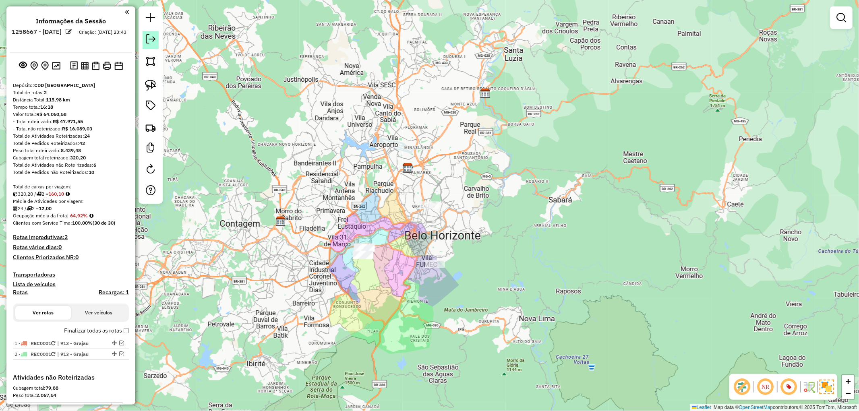
click at [154, 46] on link at bounding box center [151, 40] width 16 height 18
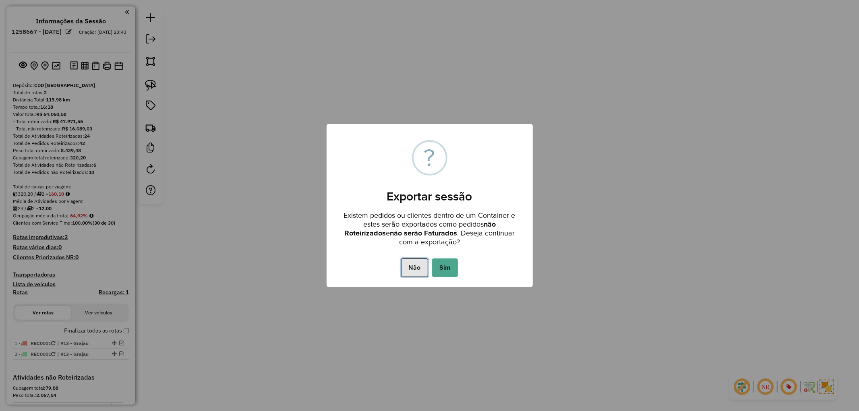
click at [415, 266] on button "Não" at bounding box center [414, 268] width 27 height 19
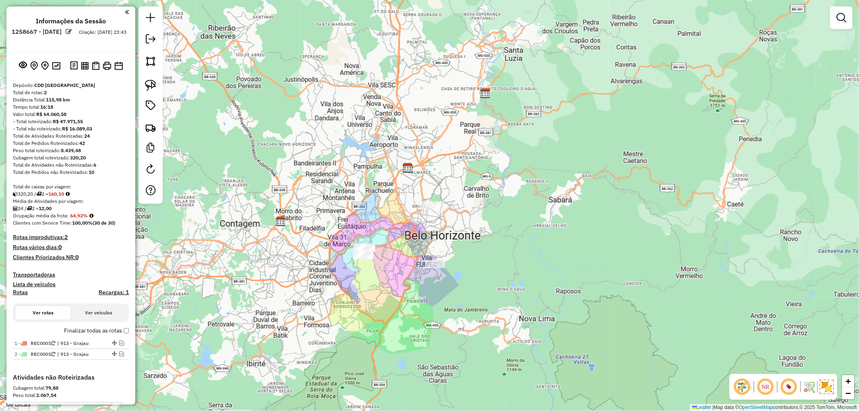
scroll to position [45, 0]
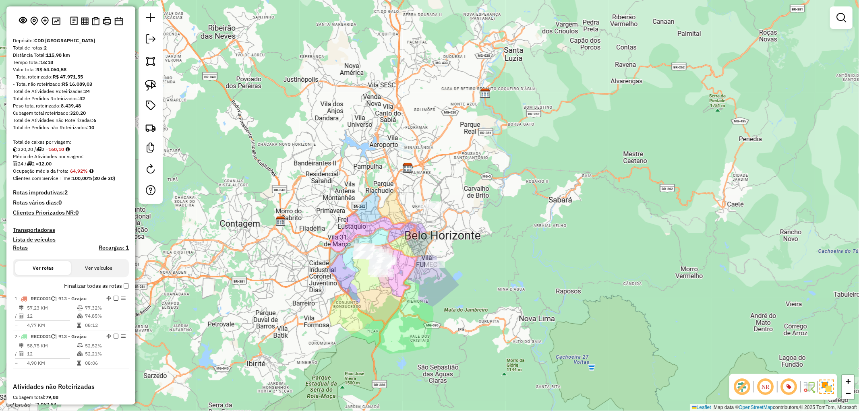
click at [742, 386] on em at bounding box center [742, 386] width 19 height 19
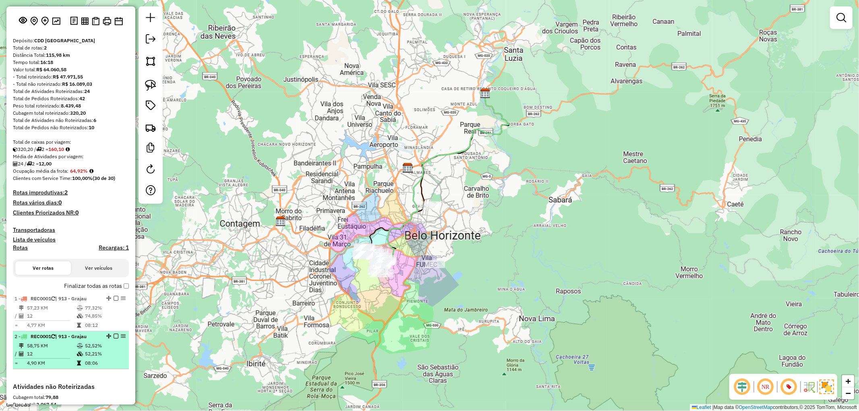
click at [114, 334] on em at bounding box center [116, 336] width 5 height 5
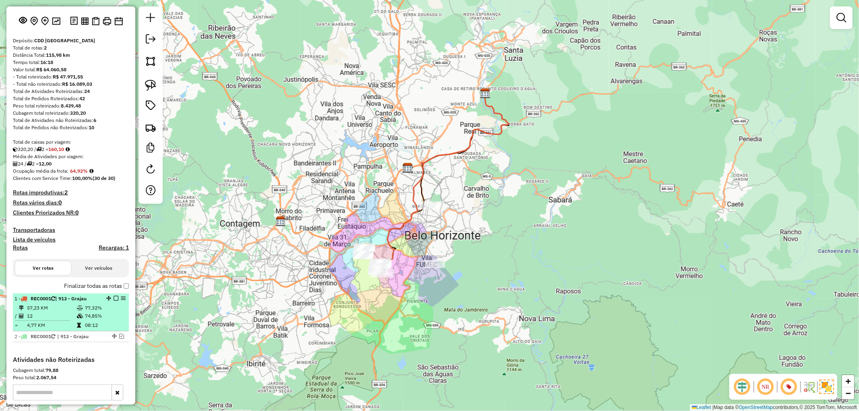
click at [114, 296] on em at bounding box center [116, 298] width 5 height 5
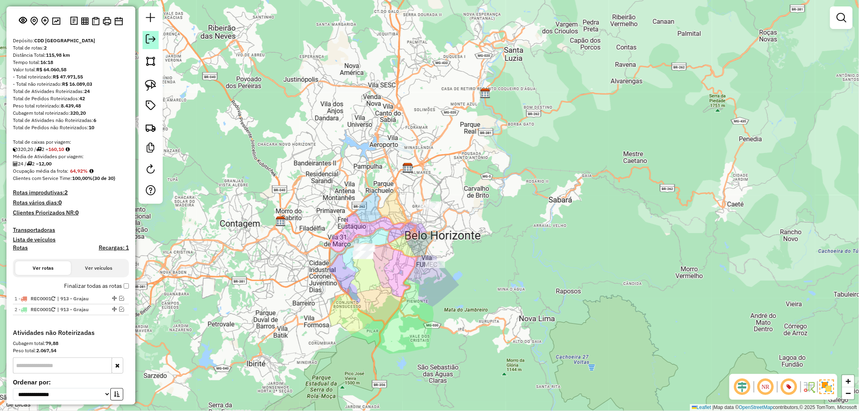
click at [152, 35] on em at bounding box center [151, 39] width 10 height 10
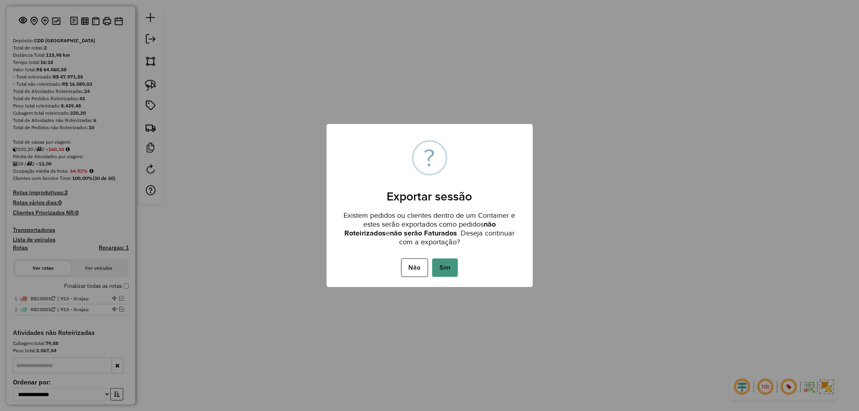
click at [446, 269] on button "Sim" at bounding box center [445, 268] width 26 height 19
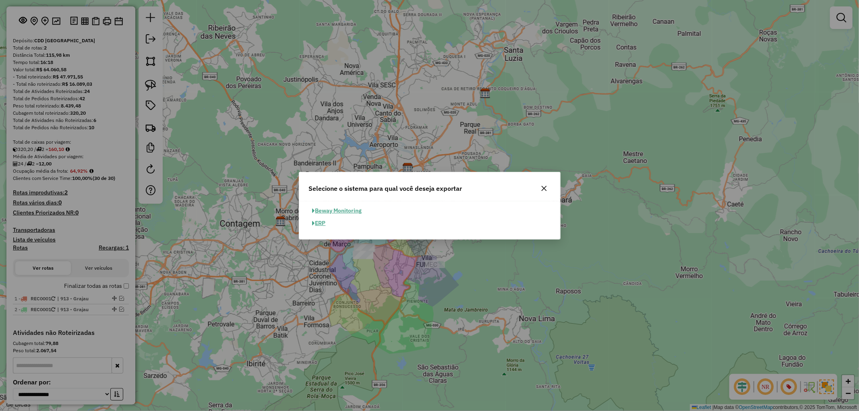
click at [542, 192] on button "button" at bounding box center [544, 188] width 13 height 13
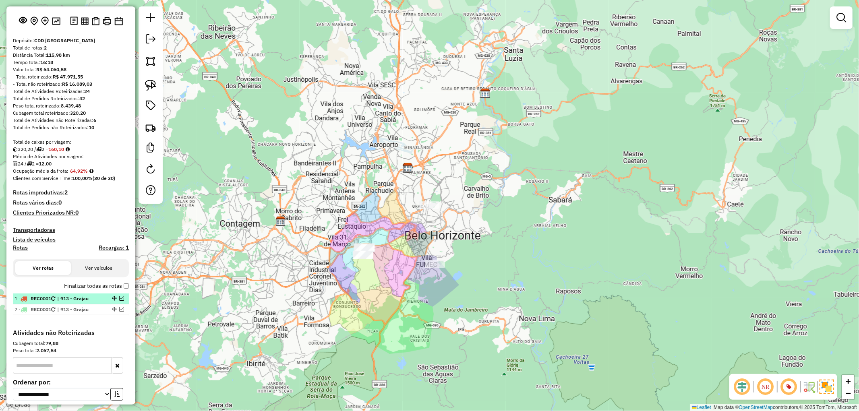
click at [64, 296] on span "| 913 - Grajau" at bounding box center [75, 298] width 37 height 7
select select "**********"
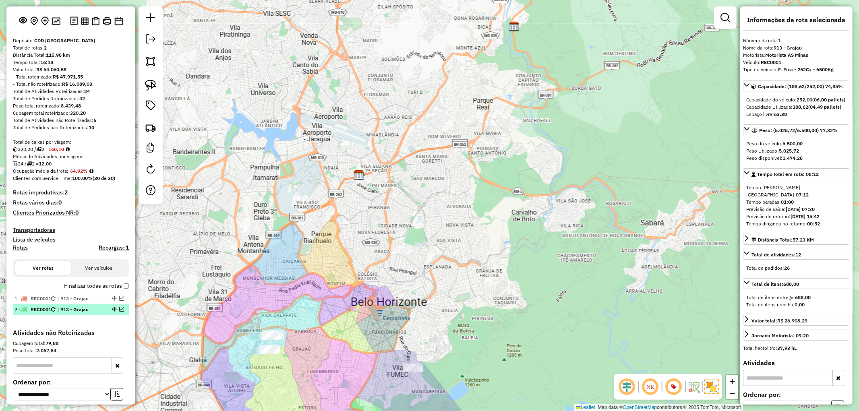
click at [68, 307] on span "| 913 - Grajau" at bounding box center [75, 309] width 37 height 7
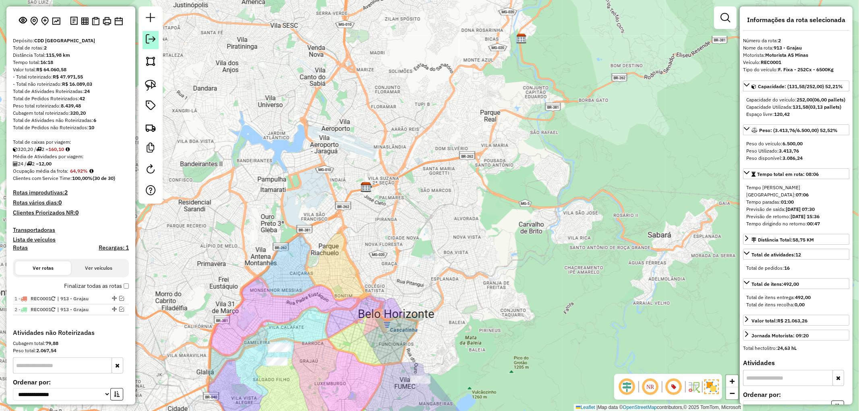
click at [153, 35] on em at bounding box center [151, 39] width 10 height 10
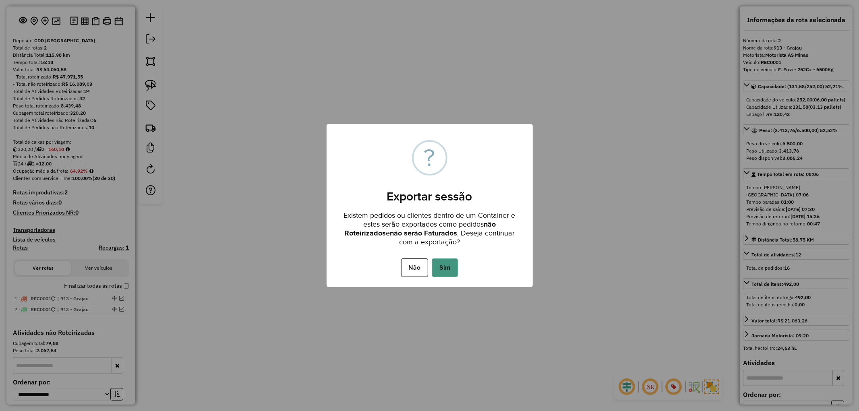
click at [444, 269] on button "Sim" at bounding box center [445, 268] width 26 height 19
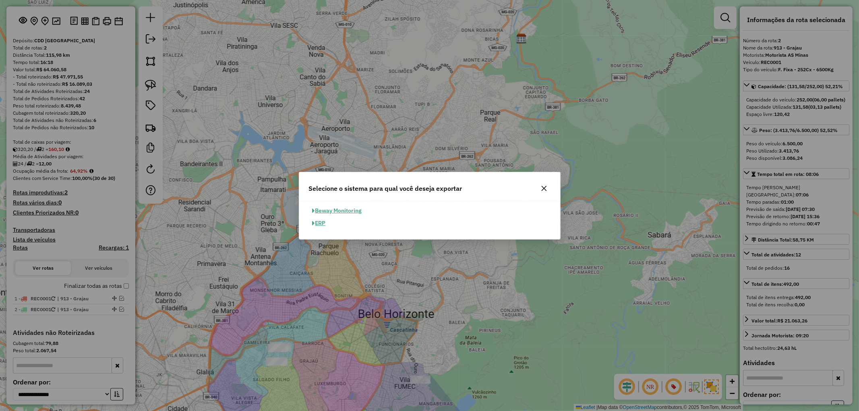
click at [321, 225] on button "ERP" at bounding box center [319, 223] width 21 height 12
select select "**"
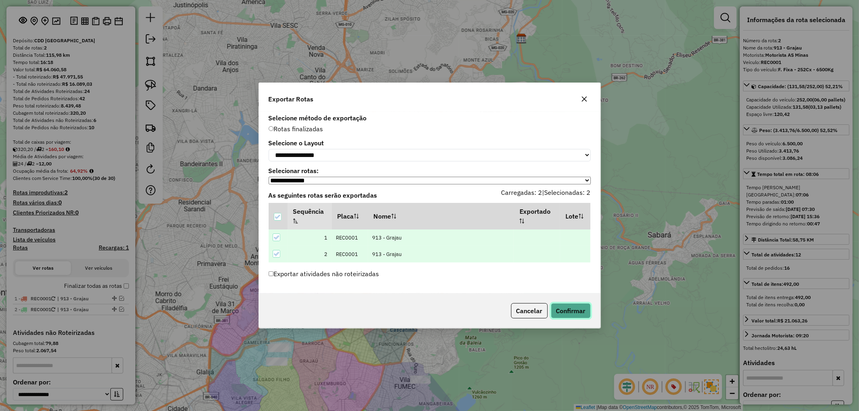
click at [574, 313] on button "Confirmar" at bounding box center [571, 310] width 40 height 15
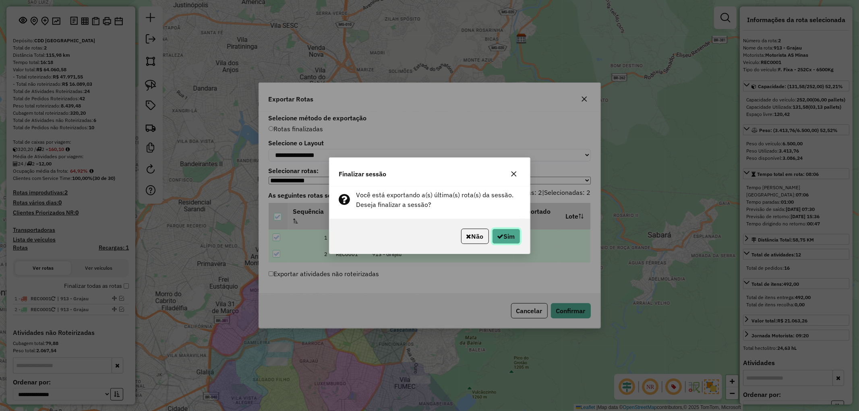
click at [497, 235] on icon "button" at bounding box center [500, 236] width 6 height 6
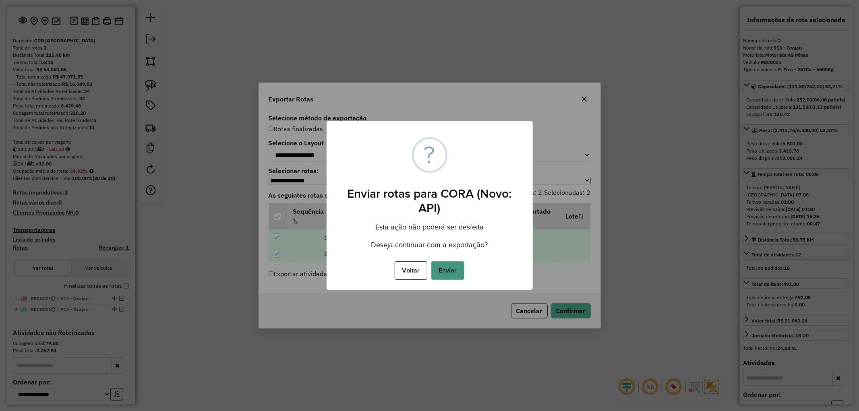
click at [454, 264] on button "Enviar" at bounding box center [447, 270] width 33 height 19
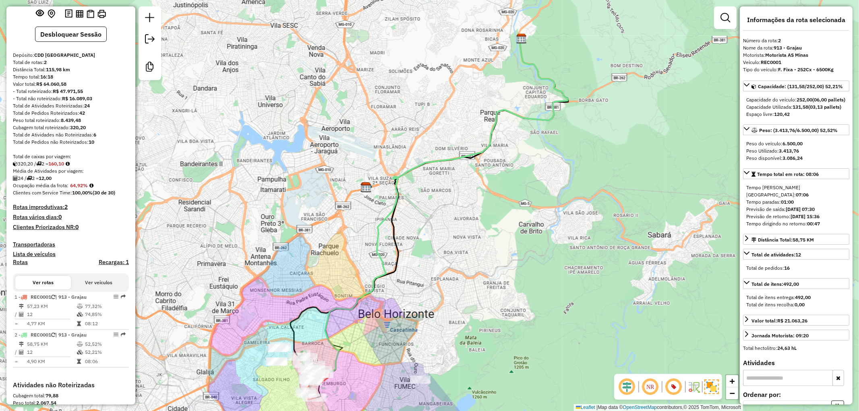
scroll to position [155, 0]
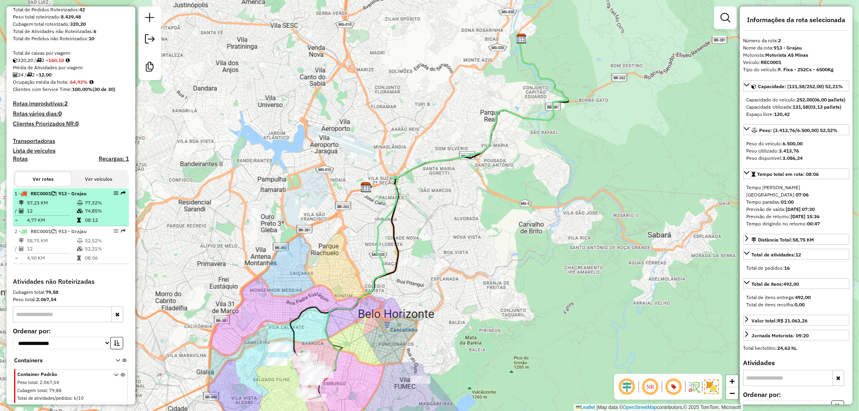
click at [59, 212] on td "12" at bounding box center [52, 211] width 50 height 8
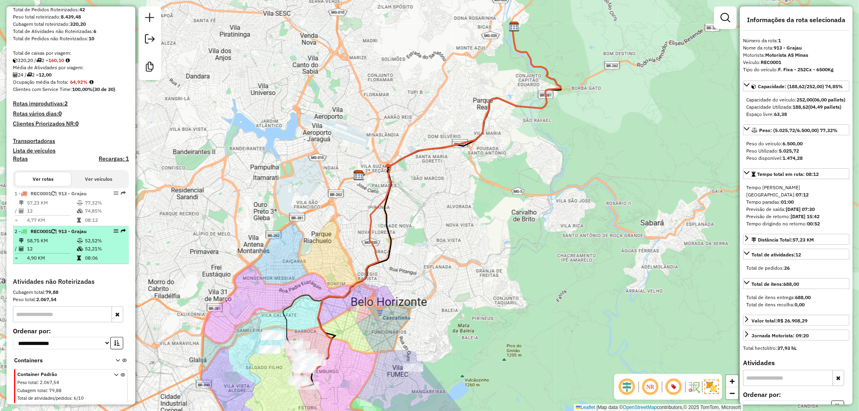
click at [73, 240] on td "58,75 KM" at bounding box center [52, 241] width 50 height 8
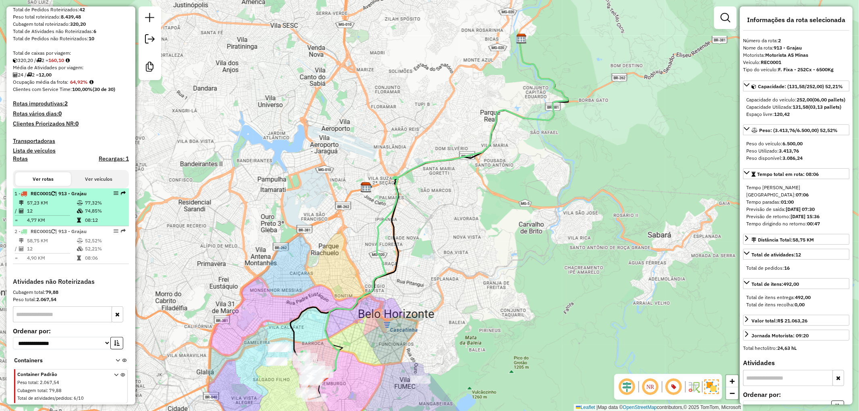
click at [70, 202] on td "57,23 KM" at bounding box center [52, 203] width 50 height 8
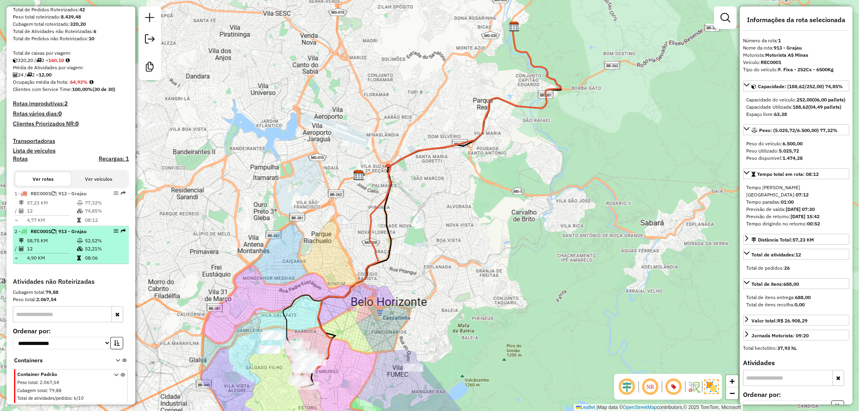
click at [78, 238] on td at bounding box center [81, 241] width 8 height 8
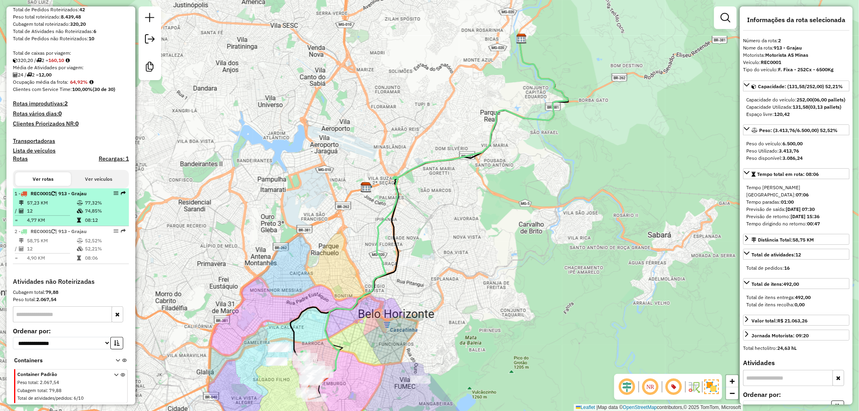
click at [67, 207] on td "12" at bounding box center [52, 211] width 50 height 8
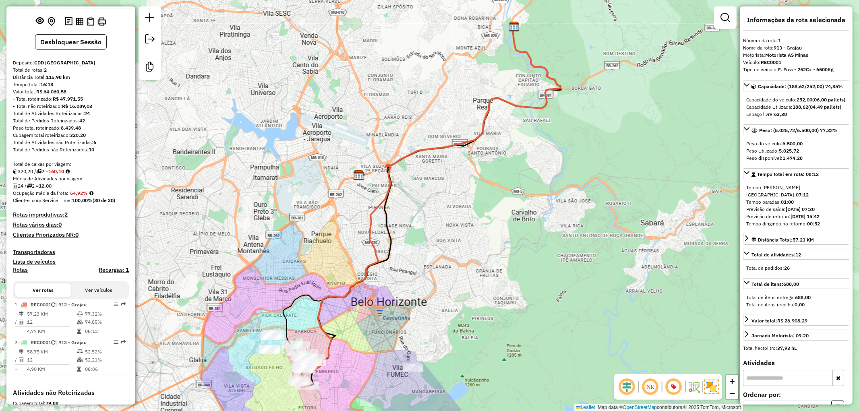
scroll to position [0, 0]
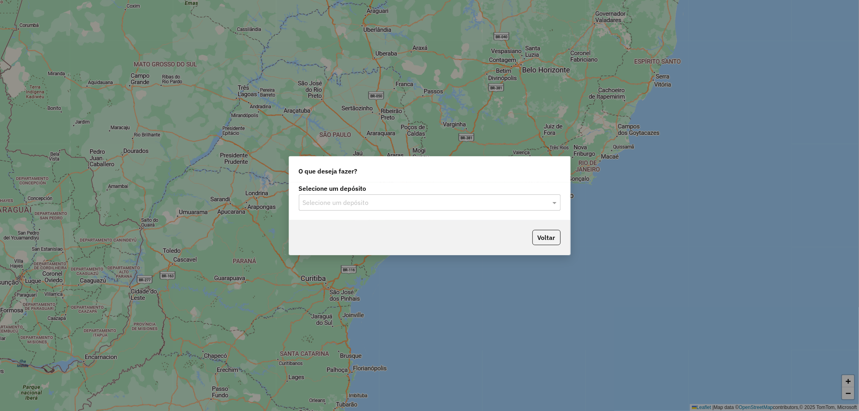
click at [356, 201] on input "text" at bounding box center [422, 203] width 238 height 10
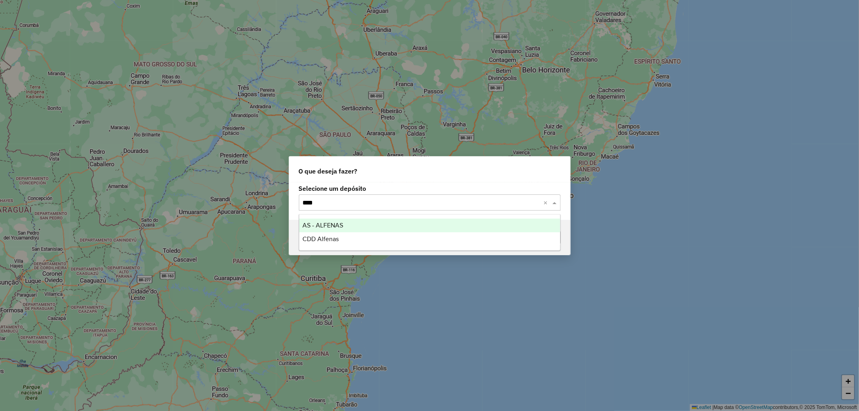
type input "*****"
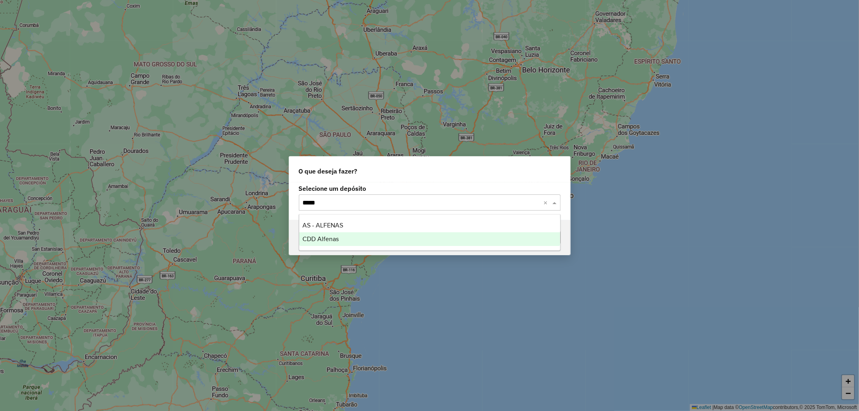
click at [350, 242] on div "CDD Alfenas" at bounding box center [429, 239] width 261 height 14
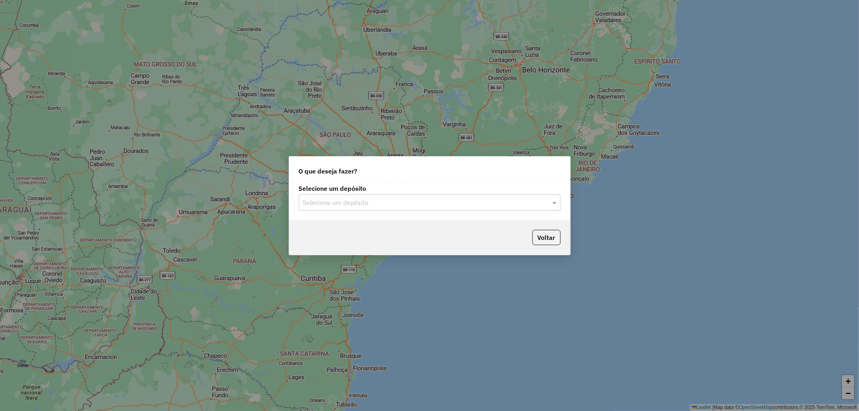
click at [369, 201] on input "text" at bounding box center [422, 203] width 238 height 10
type input "****"
click at [354, 227] on span "CDD [GEOGRAPHIC_DATA]" at bounding box center [341, 225] width 79 height 7
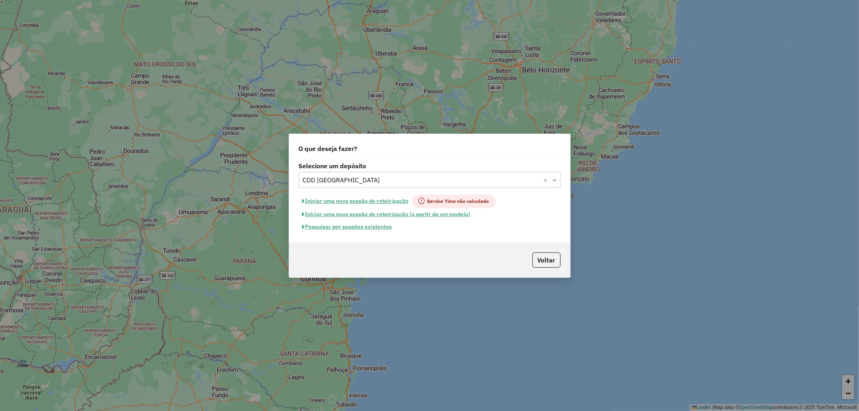
click at [337, 201] on button "Iniciar uma nova sessão de roteirização" at bounding box center [356, 202] width 114 height 14
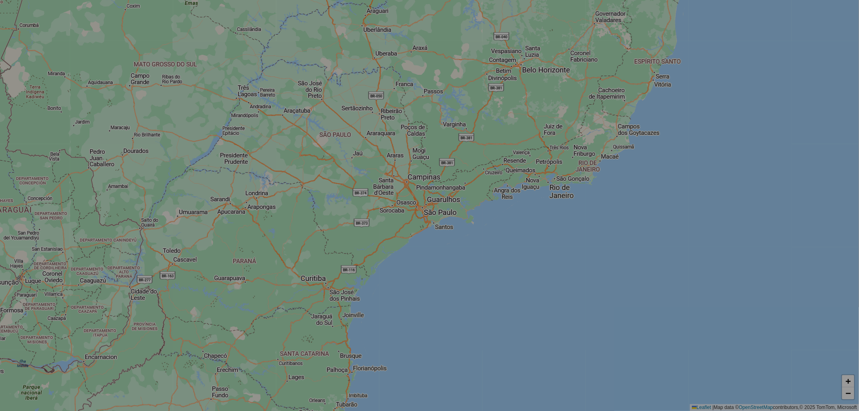
select select "*"
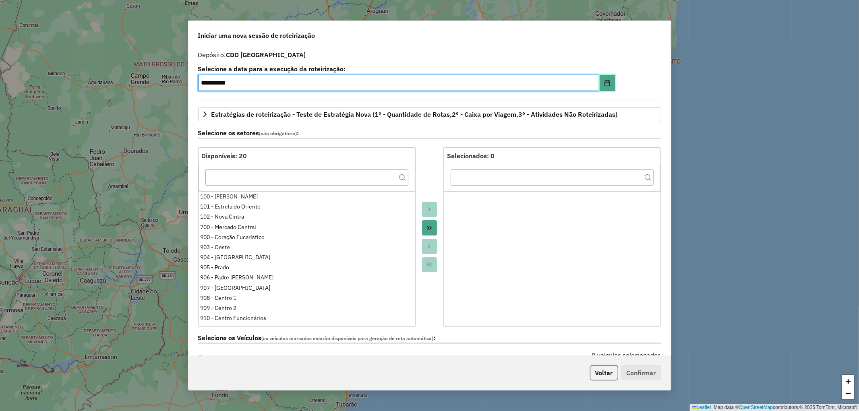
drag, startPoint x: 604, startPoint y: 87, endPoint x: 600, endPoint y: 95, distance: 8.6
click at [604, 87] on button "Choose Date" at bounding box center [607, 83] width 15 height 16
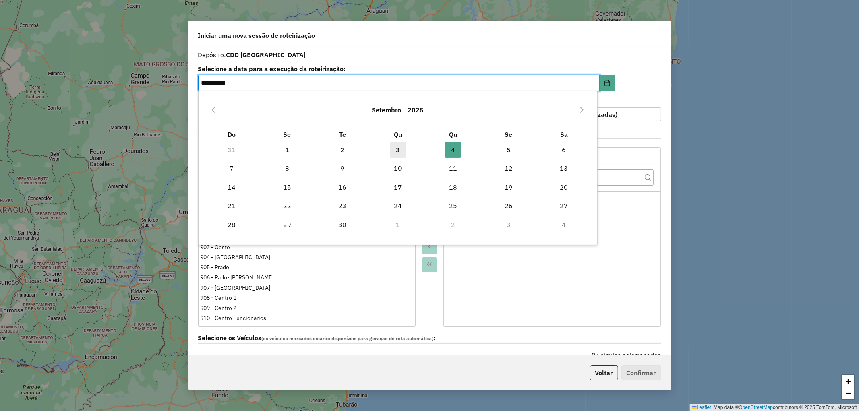
click at [399, 149] on span "3" at bounding box center [398, 150] width 16 height 16
type input "**********"
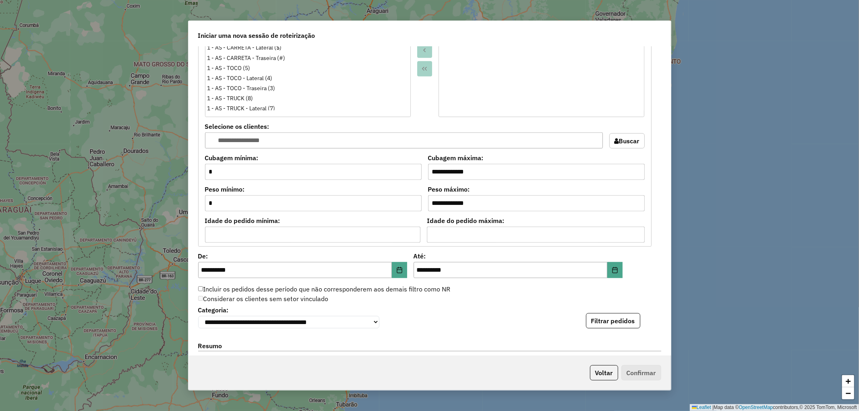
scroll to position [671, 0]
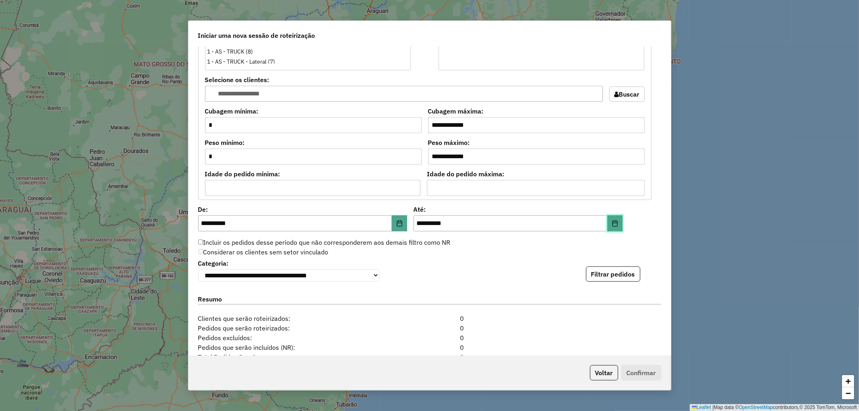
click at [615, 220] on icon "Choose Date" at bounding box center [615, 223] width 6 height 6
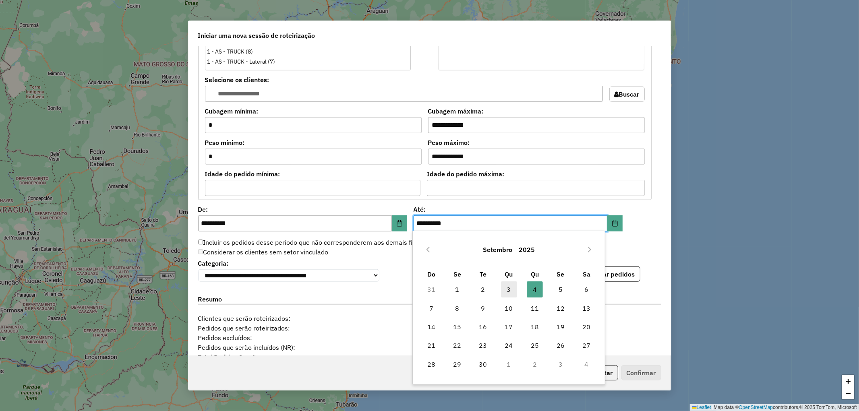
click at [510, 291] on span "3" at bounding box center [509, 290] width 16 height 16
type input "**********"
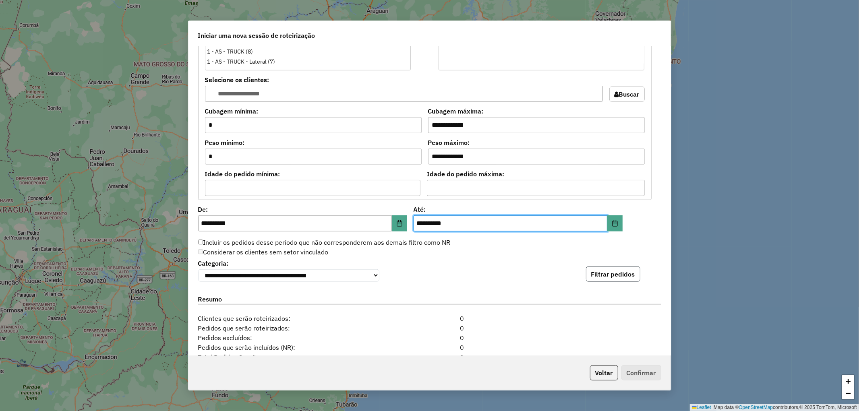
click at [594, 281] on button "Filtrar pedidos" at bounding box center [613, 274] width 54 height 15
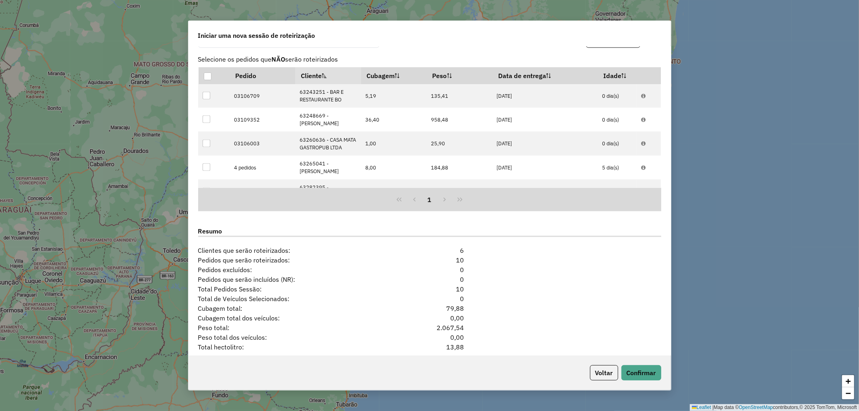
scroll to position [939, 0]
